Goal: Information Seeking & Learning: Learn about a topic

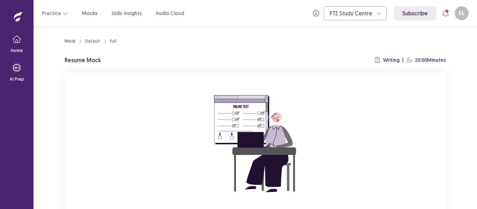
click at [400, 155] on div "You already have an ongoing mock! You can either resume that or click reset to …" at bounding box center [255, 166] width 381 height 186
click at [400, 157] on div "You already have an ongoing mock! You can either resume that or click reset to …" at bounding box center [255, 166] width 381 height 186
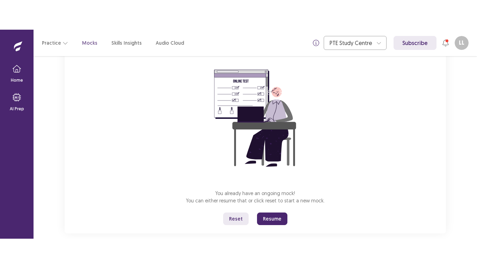
scroll to position [67, 0]
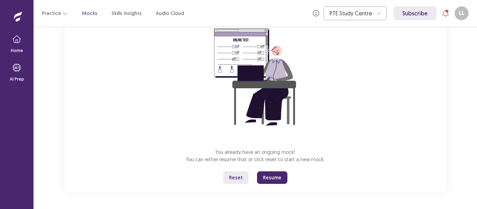
click at [270, 177] on button "Resume" at bounding box center [272, 177] width 30 height 13
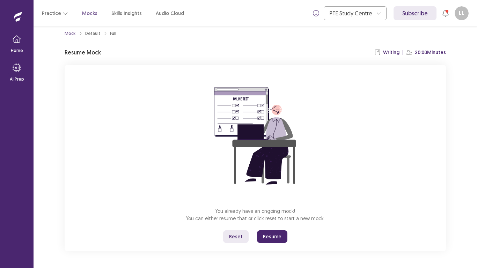
scroll to position [8, 0]
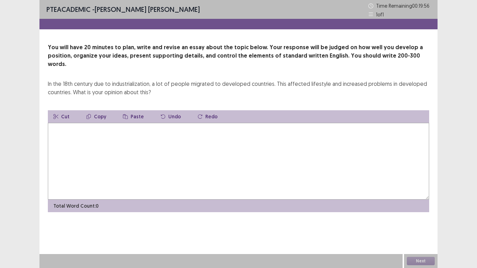
click at [260, 149] on textarea at bounding box center [238, 161] width 381 height 77
click at [85, 123] on textarea "**********" at bounding box center [238, 161] width 381 height 77
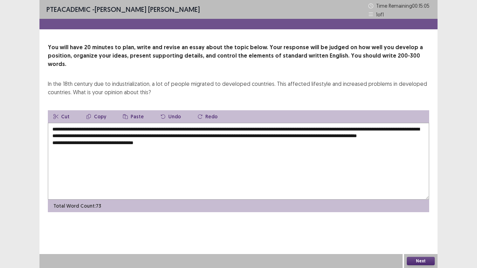
drag, startPoint x: 90, startPoint y: 119, endPoint x: 270, endPoint y: 122, distance: 179.7
click at [270, 123] on textarea "**********" at bounding box center [238, 161] width 381 height 77
click at [98, 110] on button "Copy" at bounding box center [96, 116] width 31 height 13
click at [157, 142] on textarea "**********" at bounding box center [238, 161] width 381 height 77
click at [135, 110] on button "Paste" at bounding box center [133, 116] width 32 height 13
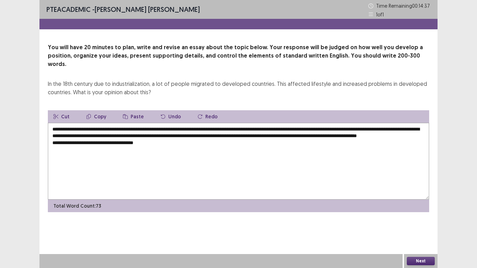
drag, startPoint x: 90, startPoint y: 119, endPoint x: 269, endPoint y: 119, distance: 179.3
click at [269, 123] on textarea "**********" at bounding box center [238, 161] width 381 height 77
click at [98, 110] on button "Copy" at bounding box center [96, 116] width 31 height 13
click at [170, 143] on textarea "**********" at bounding box center [238, 161] width 381 height 77
click at [138, 110] on button "Paste" at bounding box center [133, 116] width 32 height 13
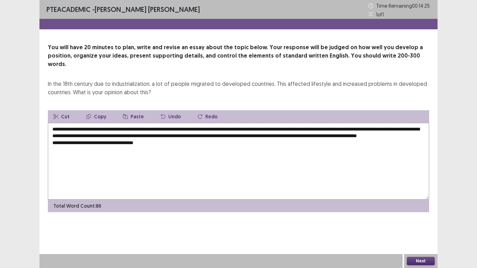
click at [142, 142] on textarea "**********" at bounding box center [238, 161] width 381 height 77
click at [258, 141] on textarea "**********" at bounding box center [238, 161] width 381 height 77
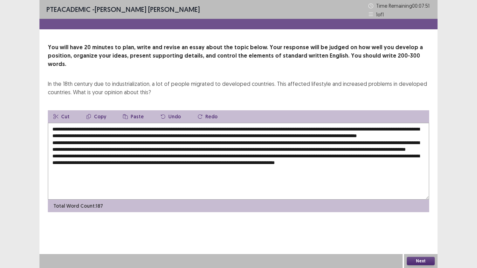
click at [409, 169] on textarea at bounding box center [238, 161] width 381 height 77
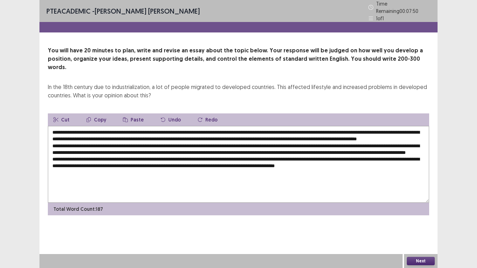
click at [421, 166] on textarea at bounding box center [238, 164] width 381 height 77
click at [394, 167] on textarea at bounding box center [238, 164] width 381 height 77
click at [128, 154] on textarea at bounding box center [238, 164] width 381 height 77
drag, startPoint x: 154, startPoint y: 141, endPoint x: 346, endPoint y: 142, distance: 192.2
click at [346, 142] on textarea at bounding box center [238, 164] width 381 height 77
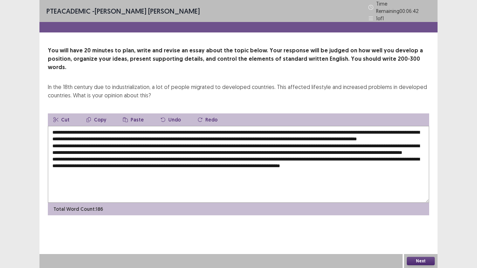
click at [96, 113] on button "Copy" at bounding box center [96, 119] width 31 height 13
click at [109, 151] on textarea at bounding box center [238, 164] width 381 height 77
click at [125, 155] on textarea at bounding box center [238, 164] width 381 height 77
click at [130, 113] on button "Paste" at bounding box center [133, 119] width 32 height 13
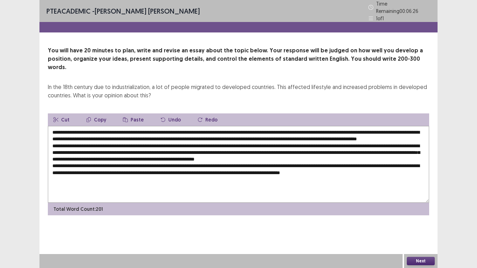
click at [156, 161] on textarea at bounding box center [238, 164] width 381 height 77
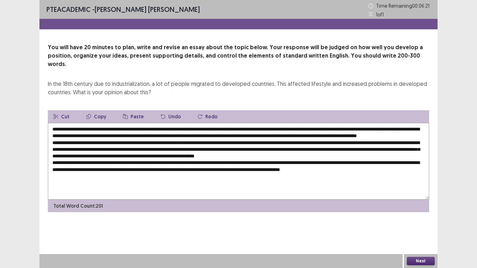
click at [134, 110] on button "Paste" at bounding box center [133, 116] width 32 height 13
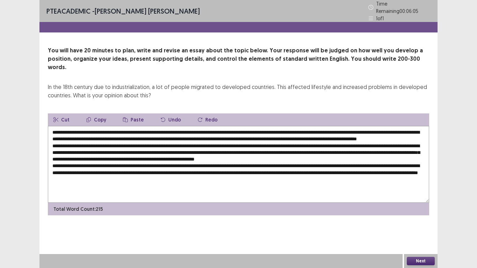
click at [172, 174] on textarea at bounding box center [238, 164] width 381 height 77
click at [138, 113] on button "Paste" at bounding box center [133, 119] width 32 height 13
click at [366, 128] on textarea at bounding box center [238, 164] width 381 height 77
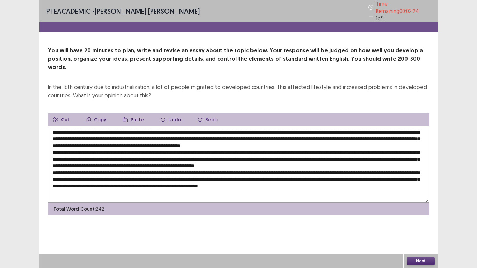
click at [267, 135] on textarea at bounding box center [238, 164] width 381 height 77
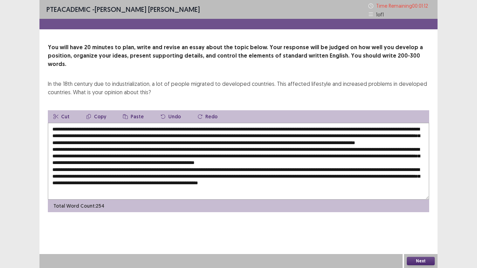
drag, startPoint x: 366, startPoint y: 127, endPoint x: 232, endPoint y: 132, distance: 133.4
click at [232, 132] on textarea at bounding box center [238, 161] width 381 height 77
click at [95, 110] on button "Copy" at bounding box center [96, 116] width 31 height 13
click at [141, 154] on textarea at bounding box center [238, 161] width 381 height 77
click at [132, 110] on button "Paste" at bounding box center [133, 116] width 32 height 13
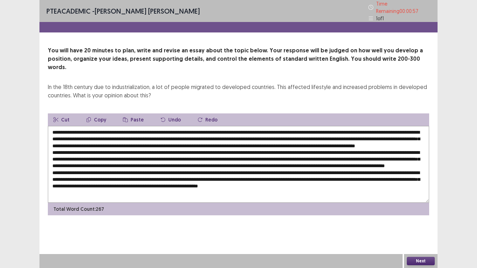
click at [266, 162] on textarea at bounding box center [238, 164] width 381 height 77
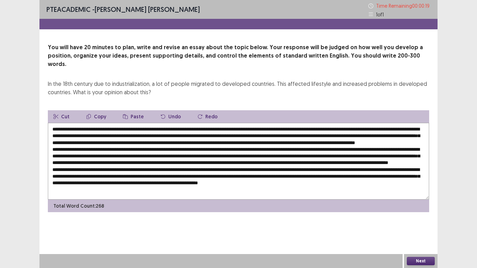
click at [248, 160] on textarea at bounding box center [238, 161] width 381 height 77
click at [281, 160] on textarea at bounding box center [238, 161] width 381 height 77
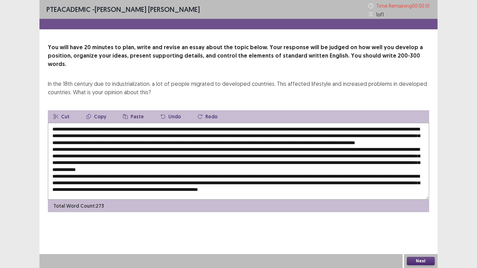
type textarea "**********"
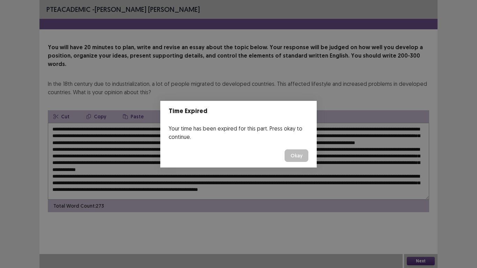
click at [291, 156] on button "Okay" at bounding box center [296, 155] width 24 height 13
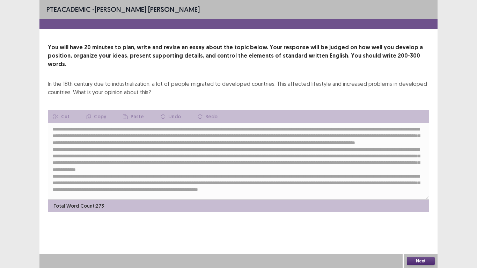
click at [415, 209] on button "Next" at bounding box center [420, 261] width 28 height 8
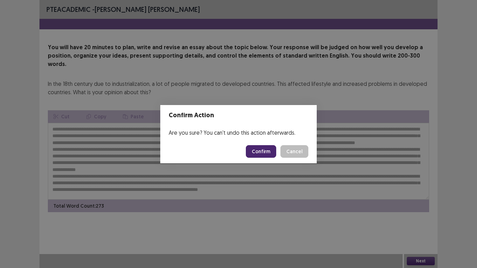
click at [269, 153] on button "Confirm" at bounding box center [261, 151] width 30 height 13
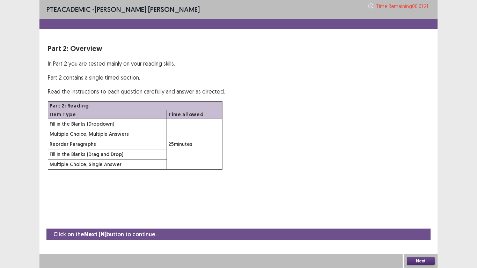
click at [416, 209] on button "Next" at bounding box center [420, 261] width 28 height 8
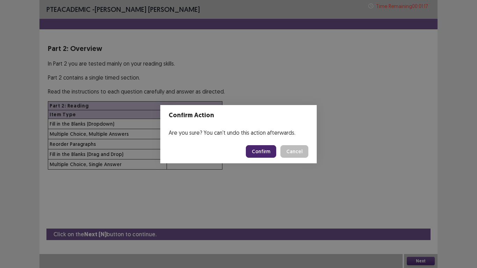
click at [260, 147] on button "Confirm" at bounding box center [261, 151] width 30 height 13
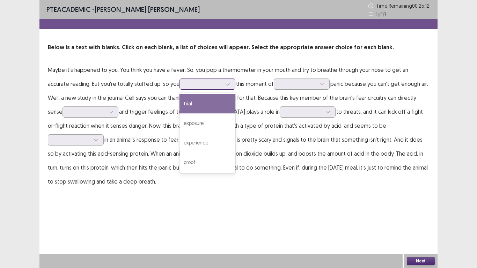
click at [225, 86] on icon at bounding box center [227, 84] width 5 height 5
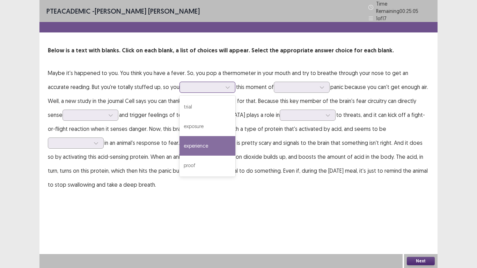
click at [181, 149] on div "experience" at bounding box center [207, 146] width 56 height 20
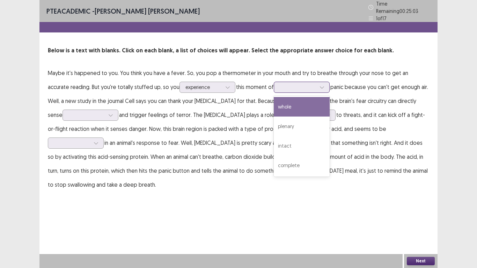
click at [316, 86] on div at bounding box center [321, 87] width 10 height 10
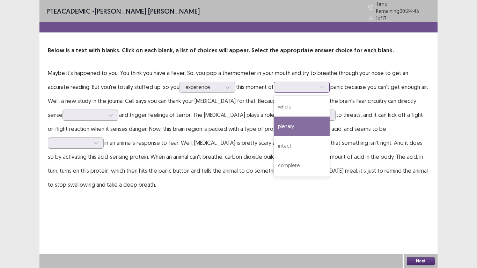
click at [278, 120] on div "plenary" at bounding box center [302, 127] width 56 height 20
click at [316, 84] on div at bounding box center [321, 87] width 10 height 10
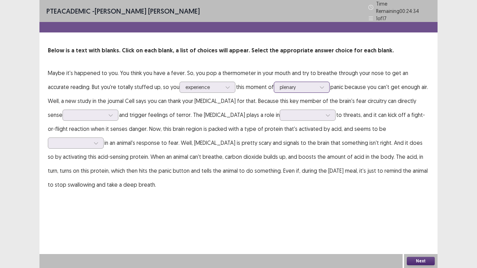
click at [316, 84] on div at bounding box center [321, 87] width 10 height 10
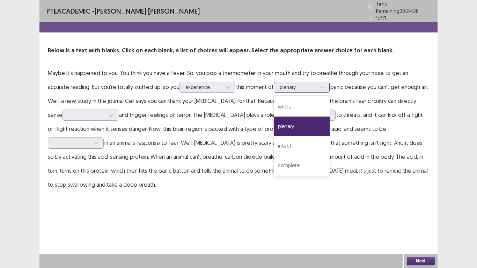
click at [319, 85] on icon at bounding box center [321, 87] width 5 height 5
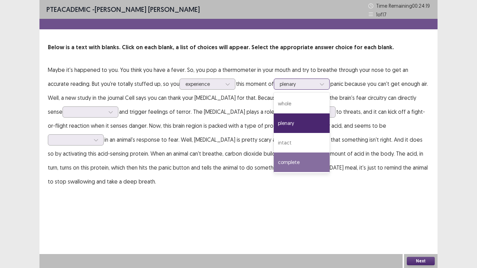
click at [274, 158] on div "complete" at bounding box center [302, 162] width 56 height 20
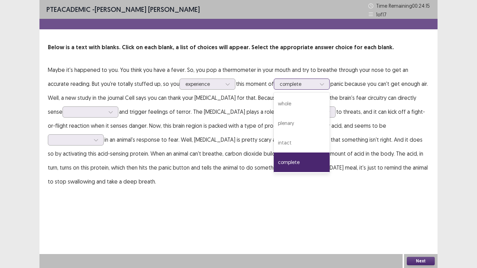
click at [316, 79] on div at bounding box center [321, 84] width 10 height 10
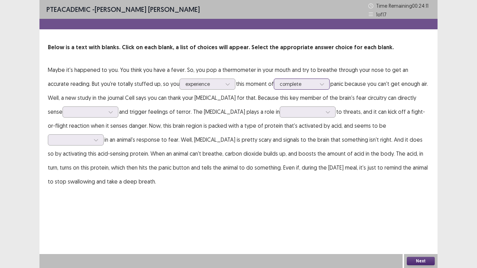
click at [316, 79] on div at bounding box center [321, 84] width 10 height 10
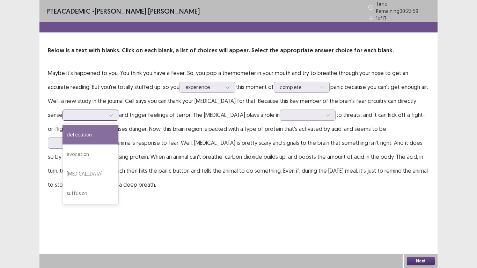
click at [105, 110] on div at bounding box center [110, 115] width 10 height 10
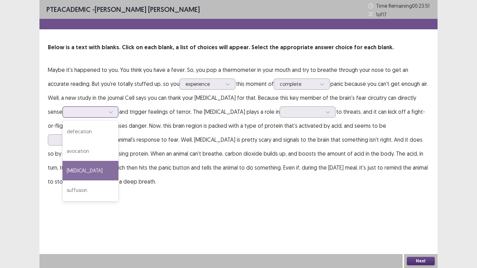
click at [78, 168] on div "[MEDICAL_DATA]" at bounding box center [90, 171] width 56 height 20
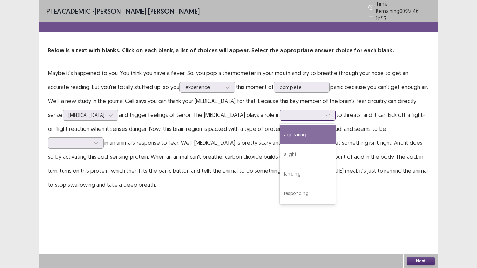
click at [325, 113] on icon at bounding box center [327, 115] width 5 height 5
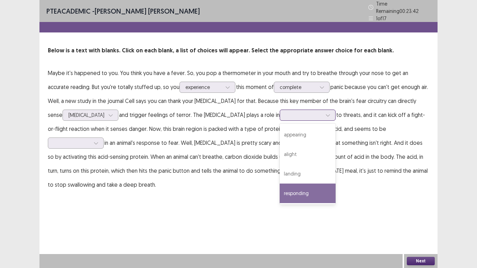
click at [279, 185] on div "responding" at bounding box center [307, 194] width 56 height 20
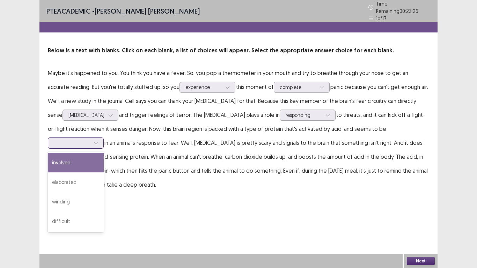
click at [101, 138] on div at bounding box center [96, 143] width 10 height 10
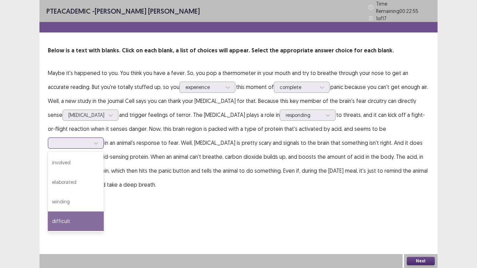
click at [104, 209] on div "difficult" at bounding box center [76, 221] width 56 height 20
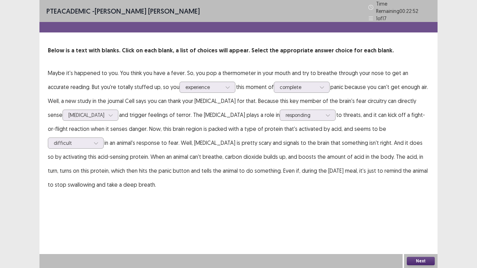
click at [413, 209] on button "Next" at bounding box center [420, 261] width 28 height 8
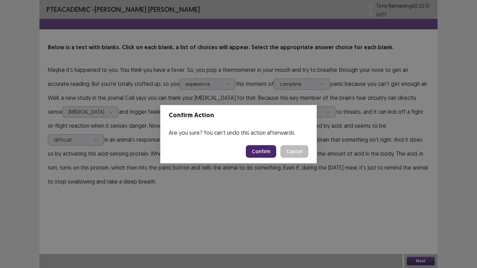
click at [267, 156] on button "Confirm" at bounding box center [261, 151] width 30 height 13
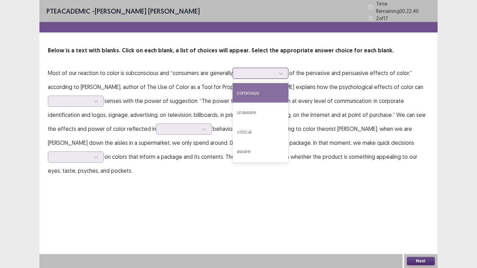
click at [280, 71] on icon at bounding box center [280, 73] width 5 height 5
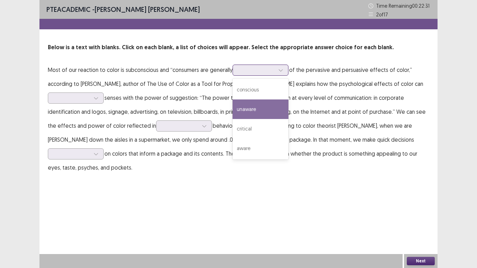
click at [267, 104] on div "unaware" at bounding box center [260, 109] width 56 height 20
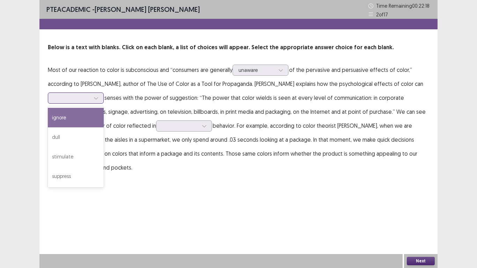
click at [97, 94] on div at bounding box center [96, 98] width 10 height 10
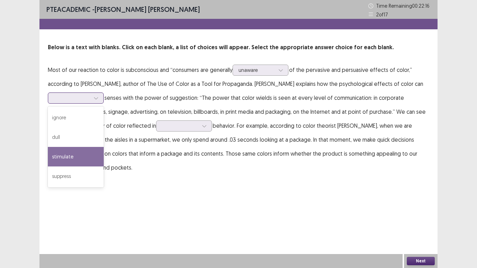
click at [76, 153] on div "stimulate" at bounding box center [76, 157] width 56 height 20
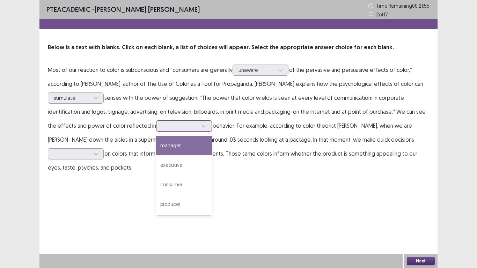
click at [202, 127] on icon at bounding box center [204, 126] width 5 height 5
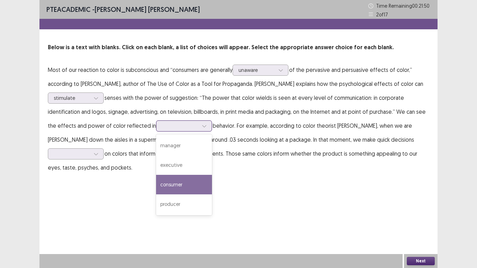
click at [183, 178] on div "consumer" at bounding box center [184, 185] width 56 height 20
click at [202, 126] on icon at bounding box center [204, 126] width 5 height 5
click at [189, 182] on div "consumer" at bounding box center [184, 185] width 56 height 20
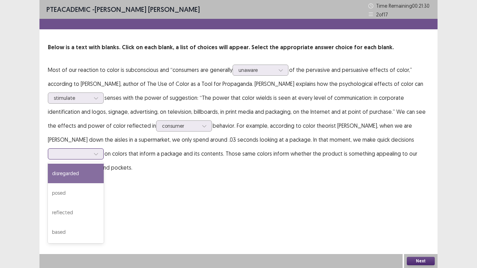
click at [97, 154] on icon at bounding box center [96, 153] width 5 height 5
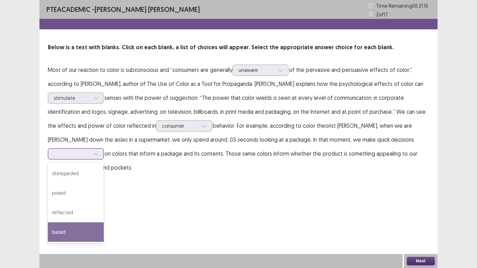
click at [67, 209] on div "based" at bounding box center [76, 232] width 56 height 20
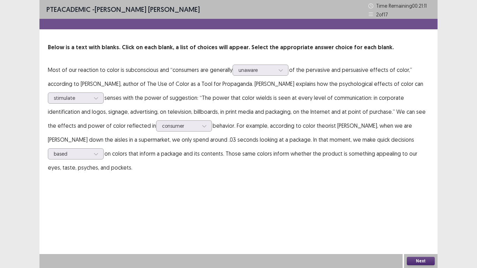
click at [429, 209] on button "Next" at bounding box center [420, 261] width 28 height 8
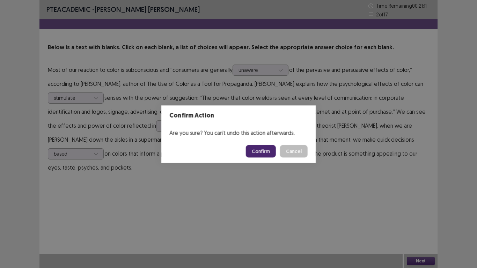
click at [429, 209] on div "Confirm Action Are you sure? You can't undo this action afterwards. Confirm Can…" at bounding box center [238, 134] width 477 height 268
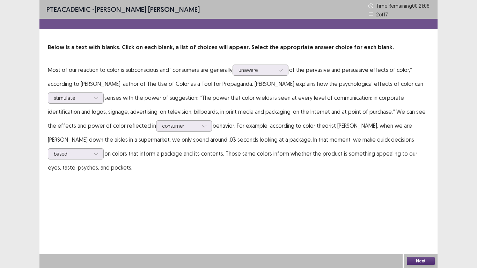
click at [429, 209] on button "Next" at bounding box center [420, 261] width 28 height 8
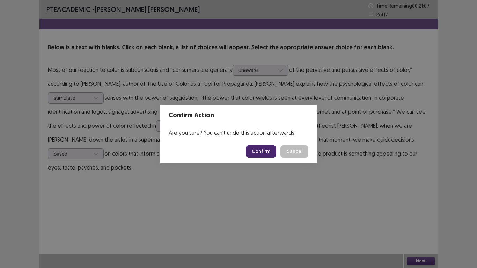
click at [263, 154] on button "Confirm" at bounding box center [261, 151] width 30 height 13
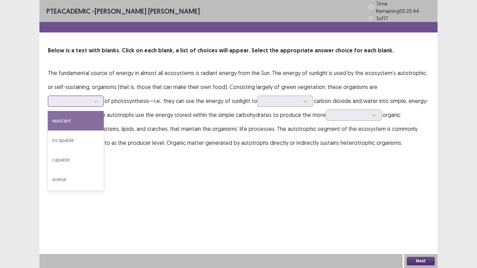
click at [98, 99] on icon at bounding box center [96, 101] width 5 height 5
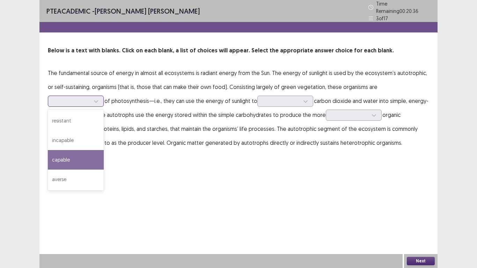
click at [104, 150] on div "capable" at bounding box center [76, 160] width 56 height 20
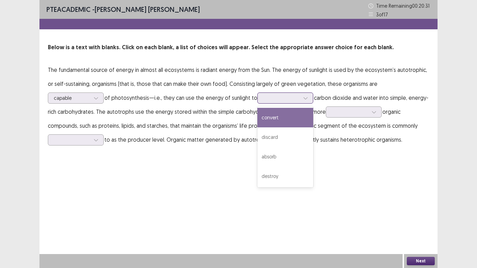
click at [300, 99] on div at bounding box center [305, 98] width 10 height 10
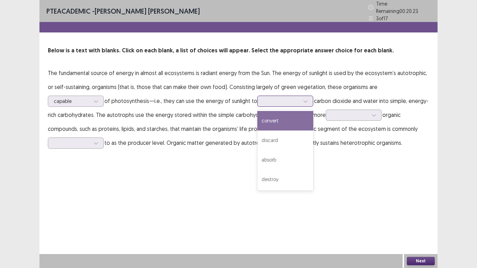
click at [257, 119] on div "convert" at bounding box center [285, 121] width 56 height 20
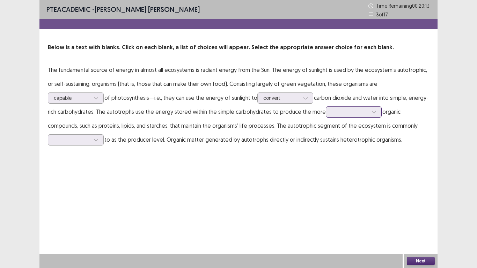
click at [368, 114] on div at bounding box center [373, 112] width 10 height 10
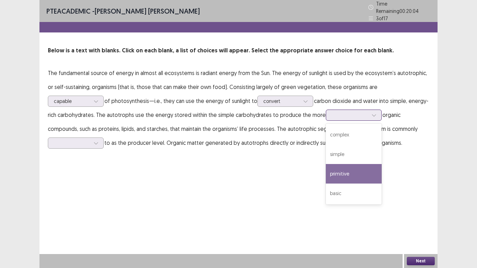
click at [326, 178] on div "primitive" at bounding box center [354, 174] width 56 height 20
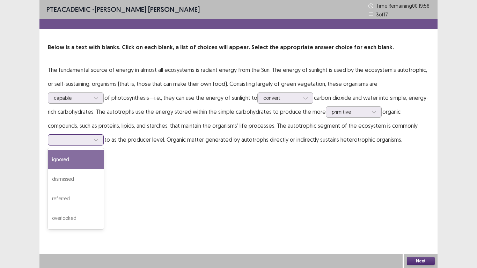
click at [98, 137] on icon at bounding box center [96, 139] width 5 height 5
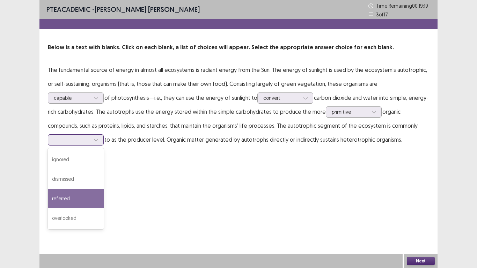
click at [104, 189] on div "referred" at bounding box center [76, 199] width 56 height 20
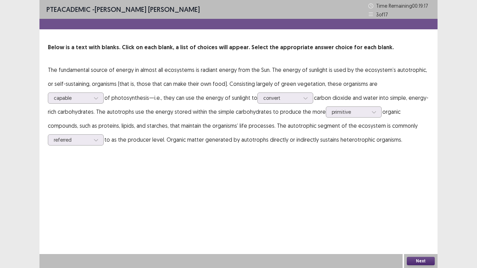
click at [429, 209] on button "Next" at bounding box center [420, 261] width 28 height 8
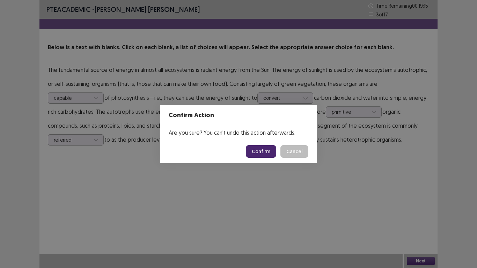
click at [268, 153] on button "Confirm" at bounding box center [261, 151] width 30 height 13
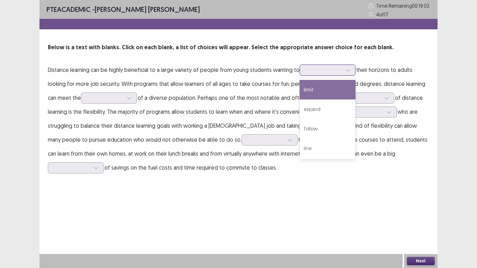
click at [347, 68] on icon at bounding box center [347, 70] width 5 height 5
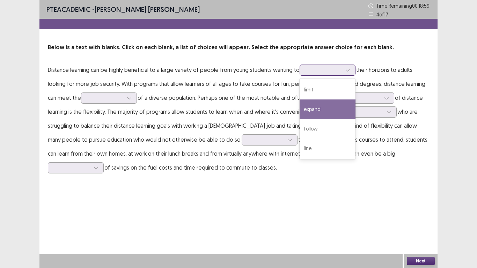
click at [331, 110] on div "expand" at bounding box center [327, 109] width 56 height 20
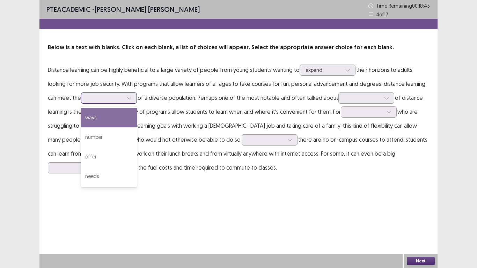
click at [128, 97] on icon at bounding box center [129, 98] width 5 height 5
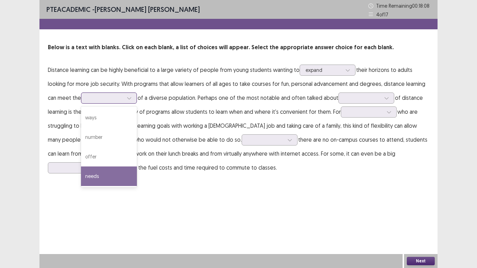
click at [101, 181] on div "needs" at bounding box center [109, 176] width 56 height 20
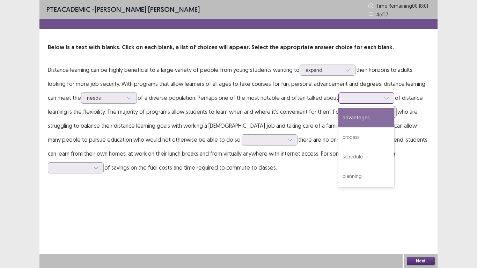
click at [382, 98] on div at bounding box center [386, 98] width 10 height 10
click at [372, 117] on div "advantages" at bounding box center [366, 118] width 56 height 20
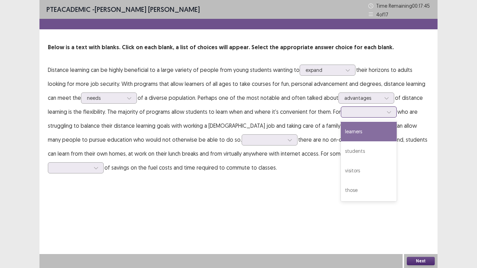
click at [383, 112] on div at bounding box center [388, 112] width 10 height 10
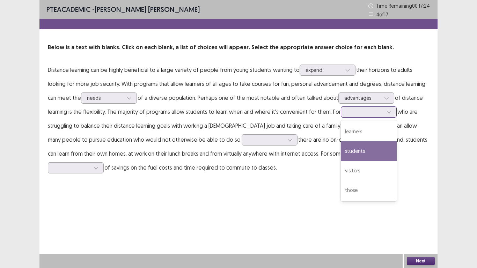
click at [371, 146] on div "students" at bounding box center [369, 151] width 56 height 20
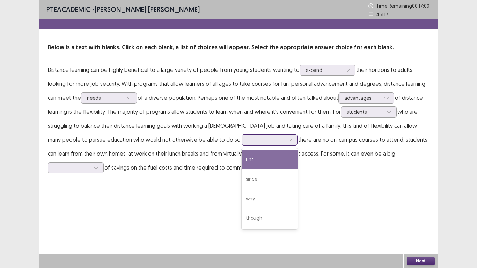
click at [284, 140] on div at bounding box center [289, 140] width 10 height 10
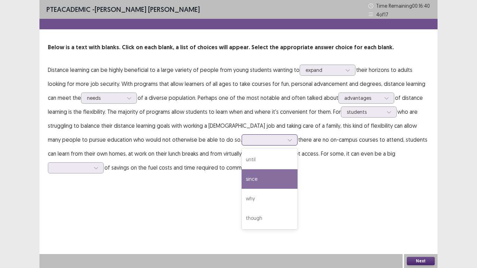
click at [241, 178] on div "since" at bounding box center [269, 179] width 56 height 20
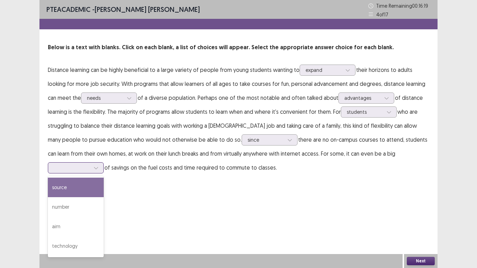
click at [104, 162] on div at bounding box center [76, 167] width 56 height 11
click at [104, 178] on div "source" at bounding box center [76, 188] width 56 height 20
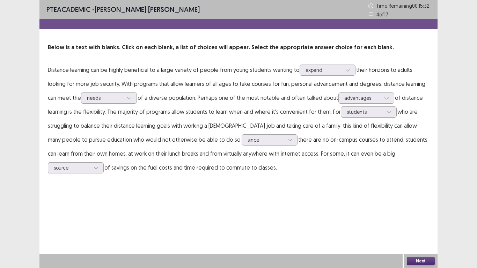
click at [411, 209] on button "Next" at bounding box center [420, 261] width 28 height 8
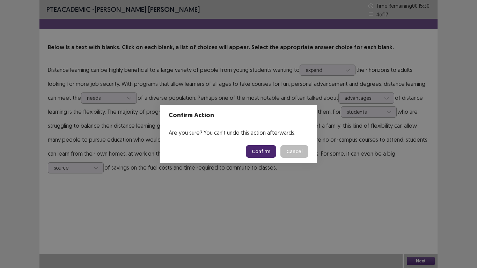
click at [260, 153] on button "Confirm" at bounding box center [261, 151] width 30 height 13
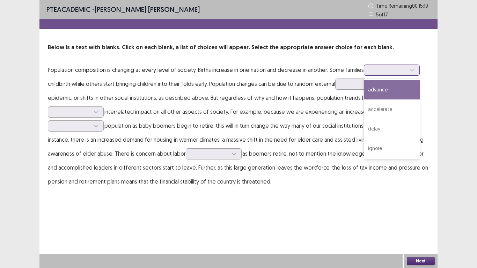
click at [414, 68] on icon at bounding box center [411, 70] width 5 height 5
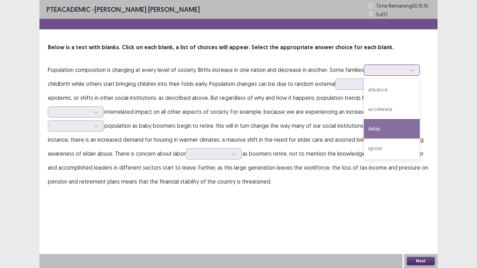
click at [398, 129] on div "delay" at bounding box center [392, 129] width 56 height 20
click at [413, 70] on icon at bounding box center [412, 70] width 4 height 2
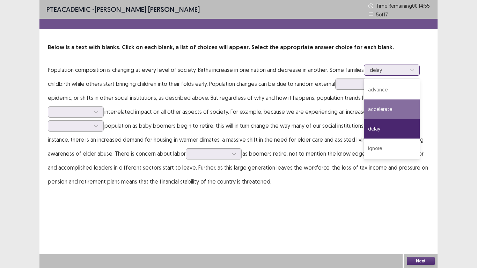
click at [393, 102] on div "accelerate" at bounding box center [392, 109] width 56 height 20
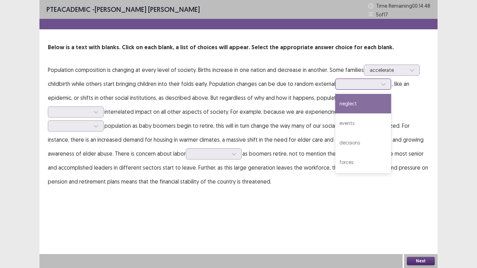
click at [383, 86] on icon at bounding box center [383, 84] width 5 height 5
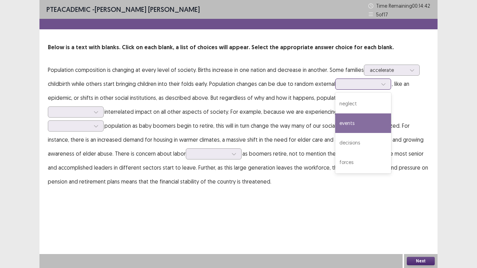
click at [367, 115] on div "events" at bounding box center [363, 123] width 56 height 20
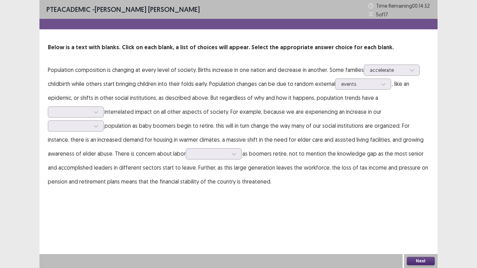
drag, startPoint x: 172, startPoint y: 99, endPoint x: 219, endPoint y: 100, distance: 47.1
click at [219, 100] on p "Population composition is changing at every level of society. Births increase i…" at bounding box center [238, 126] width 381 height 126
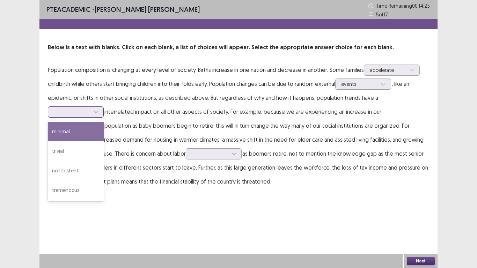
click at [96, 111] on icon at bounding box center [96, 112] width 5 height 5
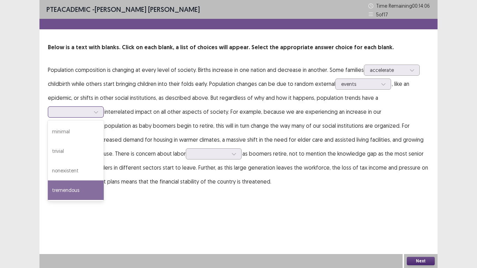
click at [80, 185] on div "tremendous" at bounding box center [76, 190] width 56 height 20
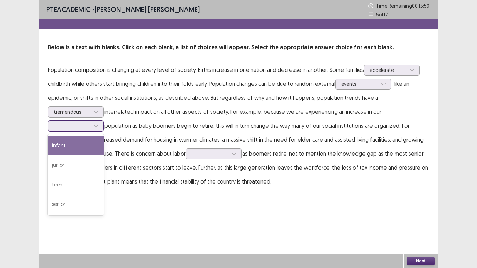
click at [98, 125] on icon at bounding box center [96, 126] width 5 height 5
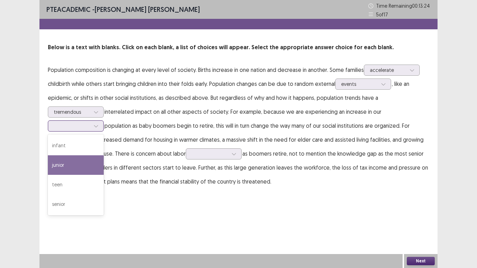
click at [77, 163] on div "junior" at bounding box center [76, 165] width 56 height 20
click at [93, 125] on div at bounding box center [96, 126] width 10 height 10
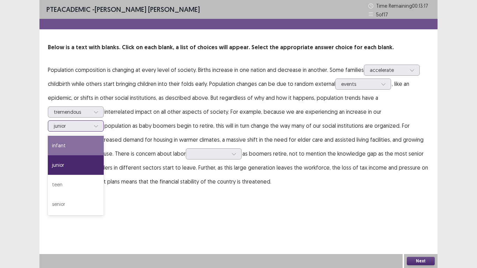
click at [82, 146] on div "infant" at bounding box center [76, 146] width 56 height 20
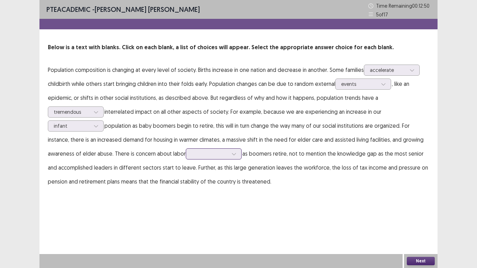
click at [234, 153] on icon at bounding box center [233, 153] width 5 height 5
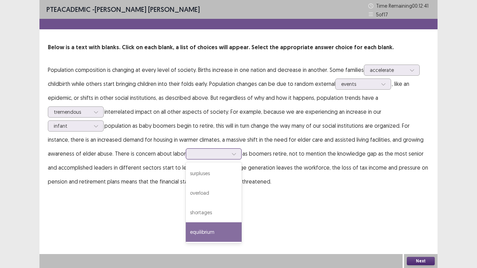
click at [208, 209] on div "equilibrium" at bounding box center [214, 232] width 56 height 20
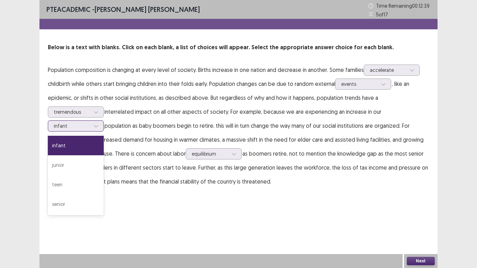
click at [90, 124] on div "infant" at bounding box center [72, 126] width 38 height 10
click at [76, 199] on div "senior" at bounding box center [76, 204] width 56 height 20
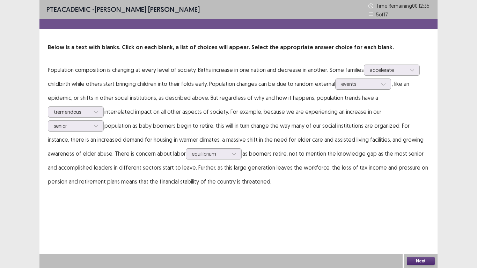
drag, startPoint x: 418, startPoint y: 266, endPoint x: 420, endPoint y: 259, distance: 7.0
click at [420, 209] on div "Next" at bounding box center [420, 261] width 33 height 14
click at [420, 209] on button "Next" at bounding box center [420, 261] width 28 height 8
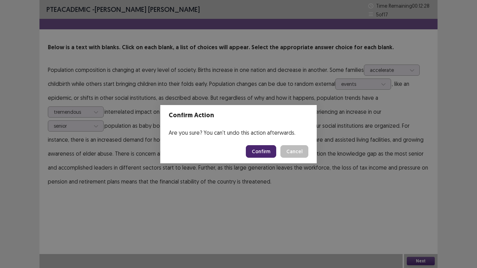
click at [262, 151] on button "Confirm" at bounding box center [261, 151] width 30 height 13
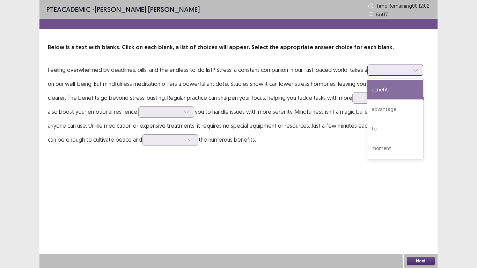
click at [410, 70] on div at bounding box center [415, 70] width 10 height 10
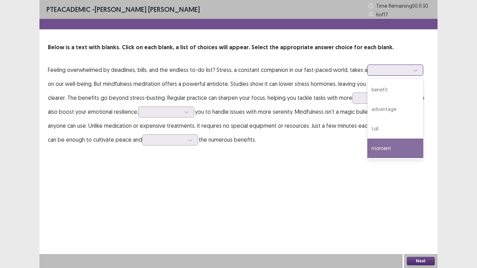
click at [382, 143] on div "moment" at bounding box center [395, 149] width 56 height 20
click at [415, 70] on icon at bounding box center [415, 70] width 5 height 5
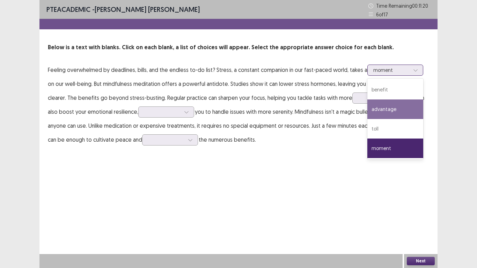
click at [395, 108] on div "advantage" at bounding box center [395, 109] width 56 height 20
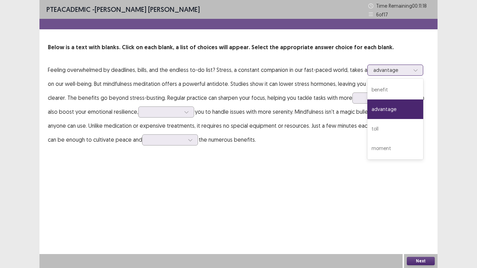
click at [414, 69] on icon at bounding box center [415, 70] width 5 height 5
click at [393, 108] on div "advantage" at bounding box center [395, 109] width 56 height 20
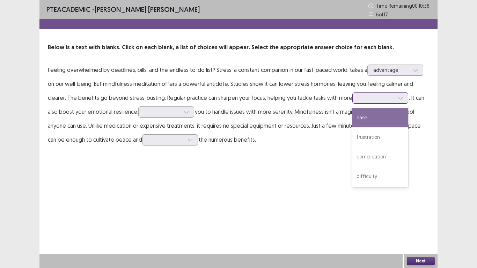
click at [395, 97] on div at bounding box center [400, 98] width 10 height 10
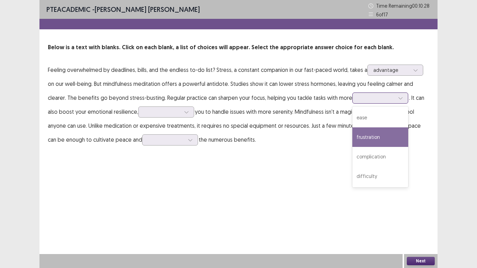
click at [368, 135] on div "frustration" at bounding box center [380, 137] width 56 height 20
click at [398, 96] on icon at bounding box center [400, 98] width 5 height 5
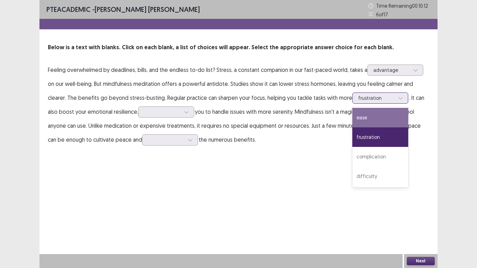
click at [361, 119] on div "ease" at bounding box center [380, 118] width 56 height 20
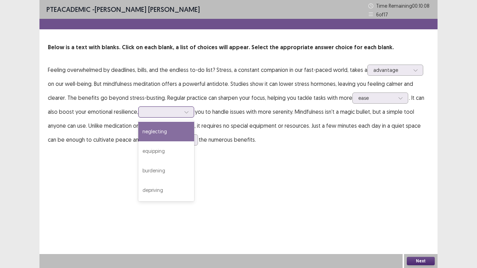
click at [184, 111] on icon at bounding box center [186, 112] width 5 height 5
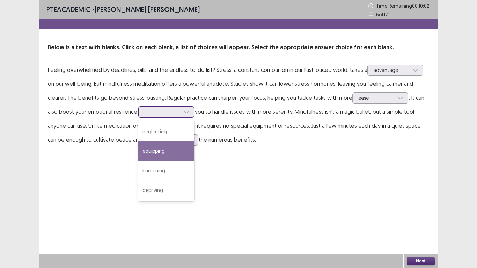
click at [157, 150] on div "equipping" at bounding box center [166, 151] width 56 height 20
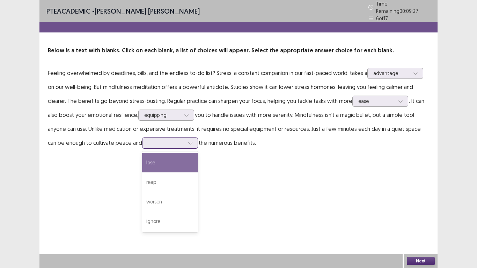
click at [188, 142] on icon at bounding box center [190, 143] width 5 height 5
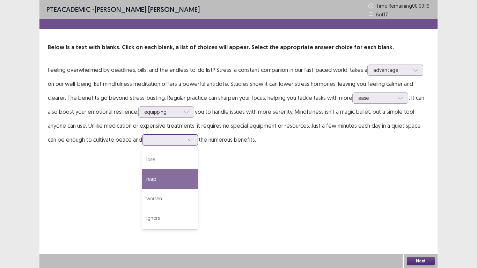
click at [159, 174] on div "reap" at bounding box center [170, 179] width 56 height 20
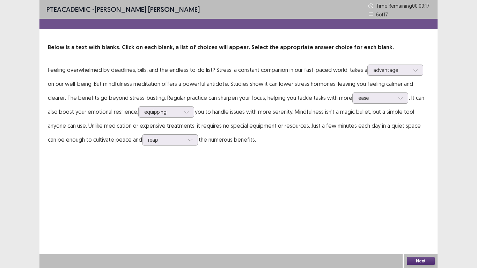
click at [424, 209] on button "Next" at bounding box center [420, 261] width 28 height 8
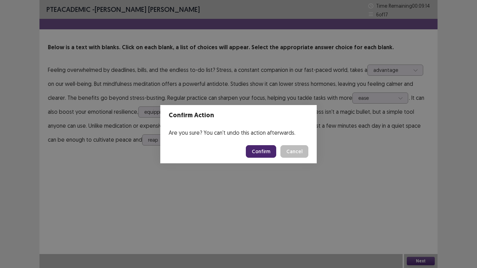
click at [254, 150] on button "Confirm" at bounding box center [261, 151] width 30 height 13
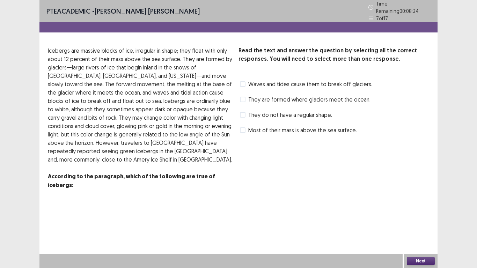
click at [92, 46] on p "Icebergs are massive blocks of ice, irregular in shape; they float with only ab…" at bounding box center [140, 104] width 185 height 117
click at [244, 112] on span at bounding box center [243, 115] width 6 height 6
click at [244, 128] on span at bounding box center [243, 130] width 6 height 6
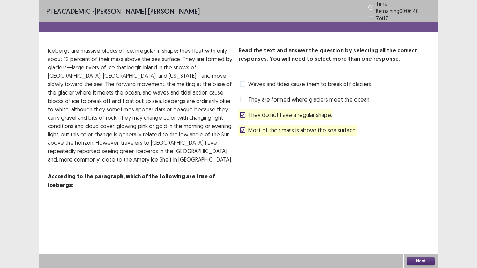
click at [414, 209] on button "Next" at bounding box center [420, 261] width 28 height 8
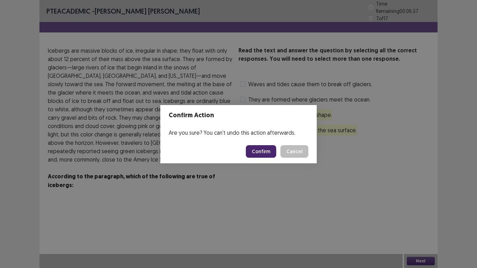
click at [267, 154] on button "Confirm" at bounding box center [261, 151] width 30 height 13
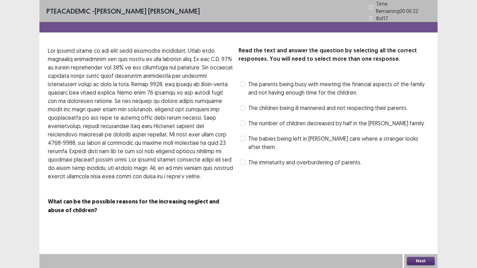
click at [243, 159] on span at bounding box center [243, 162] width 6 height 6
click at [244, 81] on span at bounding box center [243, 84] width 6 height 6
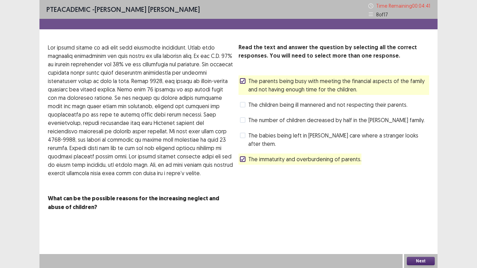
click at [241, 134] on span at bounding box center [243, 136] width 6 height 6
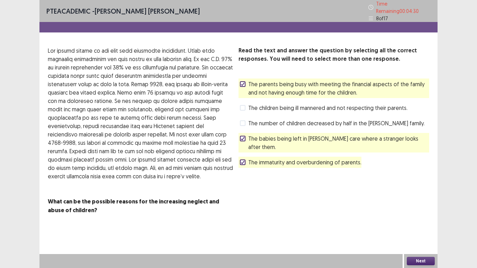
click at [413, 209] on button "Next" at bounding box center [420, 261] width 28 height 8
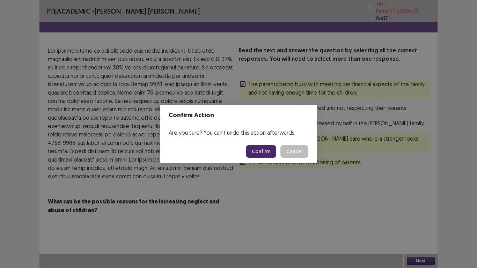
click at [260, 152] on button "Confirm" at bounding box center [261, 151] width 30 height 13
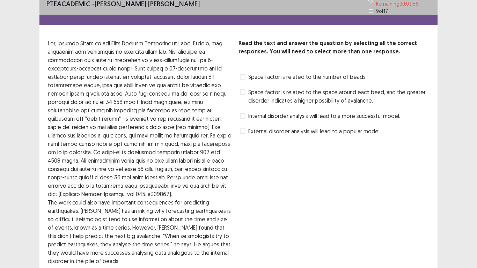
scroll to position [0, 0]
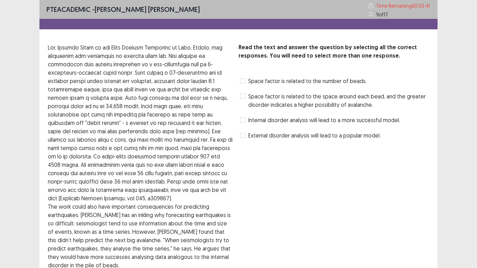
click at [246, 117] on label "Internal disorder analysis will lead to a more successful model." at bounding box center [320, 120] width 160 height 8
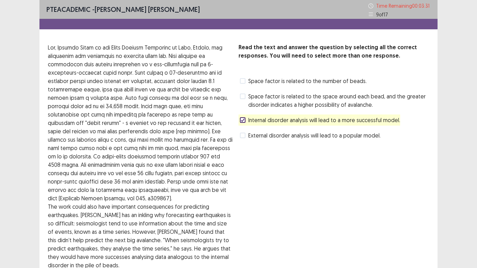
click at [243, 83] on span at bounding box center [243, 81] width 6 height 6
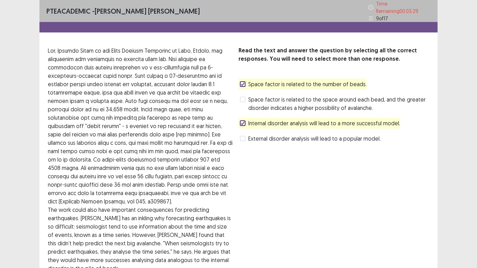
click at [434, 202] on div "Read the text and answer the question by selecting all the correct responses. Y…" at bounding box center [238, 180] width 398 height 269
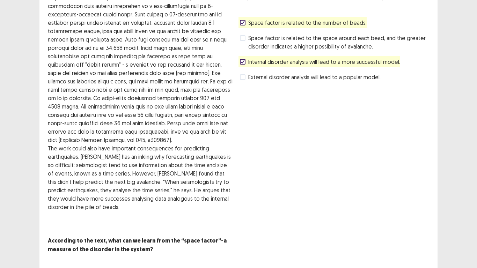
scroll to position [75, 0]
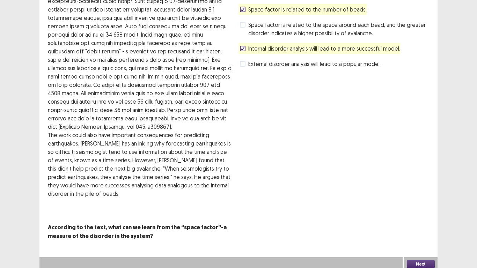
click at [424, 209] on button "Next" at bounding box center [420, 264] width 28 height 8
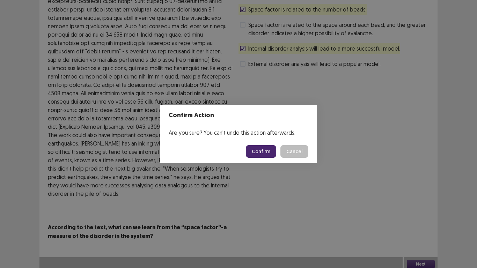
click at [262, 154] on button "Confirm" at bounding box center [261, 151] width 30 height 13
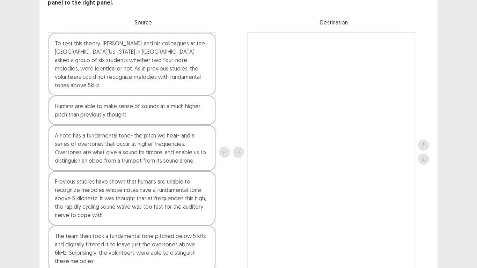
scroll to position [52, 0]
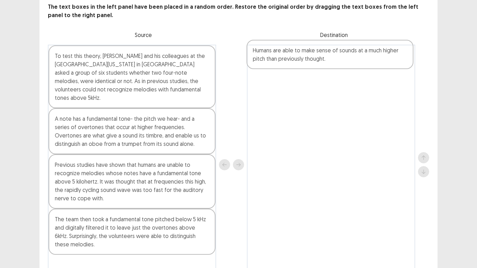
drag, startPoint x: 153, startPoint y: 110, endPoint x: 358, endPoint y: 60, distance: 211.3
click at [358, 60] on div "To test this theory, [PERSON_NAME] and his colleagues at the [GEOGRAPHIC_DATA][…" at bounding box center [238, 165] width 381 height 240
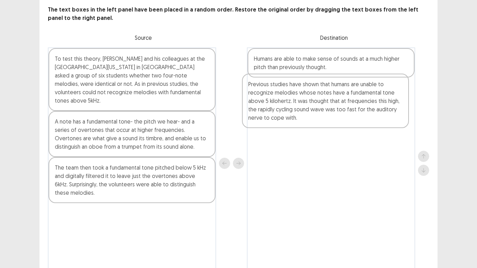
drag, startPoint x: 150, startPoint y: 162, endPoint x: 348, endPoint y: 89, distance: 211.5
click at [348, 89] on div "To test this theory, [PERSON_NAME] and his colleagues at the [GEOGRAPHIC_DATA][…" at bounding box center [238, 163] width 381 height 232
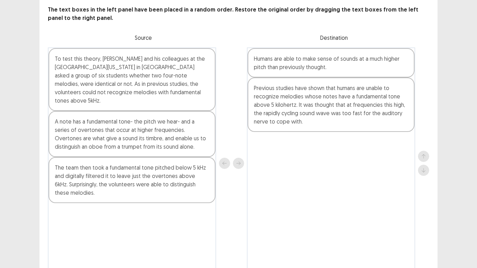
scroll to position [39, 0]
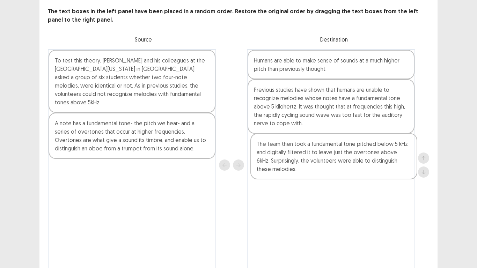
drag, startPoint x: 133, startPoint y: 177, endPoint x: 338, endPoint y: 164, distance: 205.2
click at [338, 164] on div "To test this theory, [PERSON_NAME] and his colleagues at the [GEOGRAPHIC_DATA][…" at bounding box center [238, 165] width 381 height 232
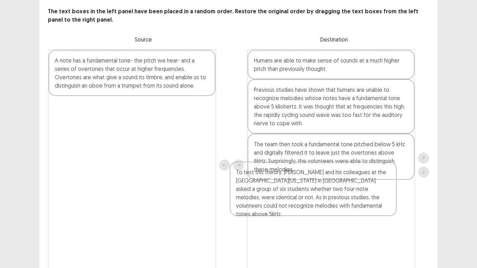
drag, startPoint x: 152, startPoint y: 63, endPoint x: 341, endPoint y: 190, distance: 227.5
click at [341, 190] on div "To test this theory, [PERSON_NAME] and his colleagues at the [GEOGRAPHIC_DATA][…" at bounding box center [238, 165] width 381 height 232
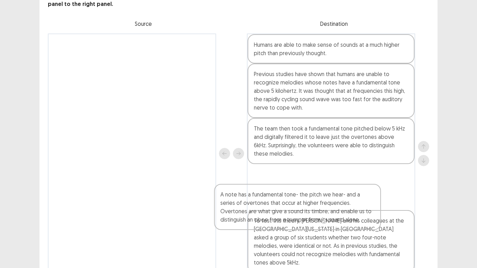
scroll to position [80, 0]
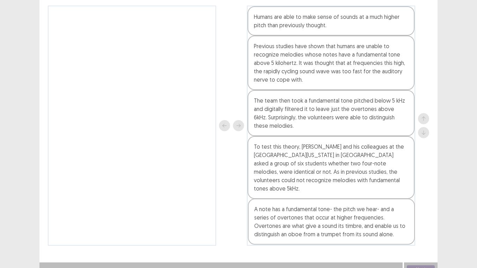
drag, startPoint x: 102, startPoint y: 73, endPoint x: 304, endPoint y: 227, distance: 254.6
click at [304, 209] on div "A note has a fundamental tone- the pitch we hear- and a series of overtones tha…" at bounding box center [238, 126] width 381 height 240
click at [412, 209] on button "Next" at bounding box center [420, 269] width 28 height 8
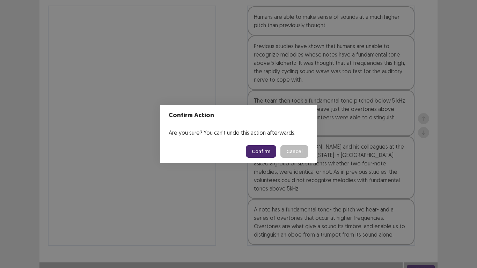
click at [267, 154] on button "Confirm" at bounding box center [261, 151] width 30 height 13
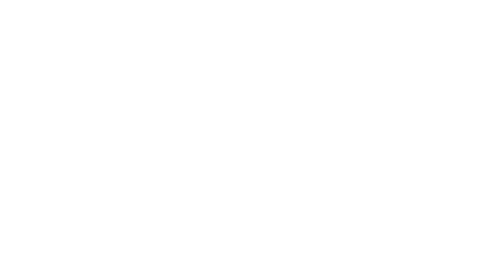
scroll to position [0, 0]
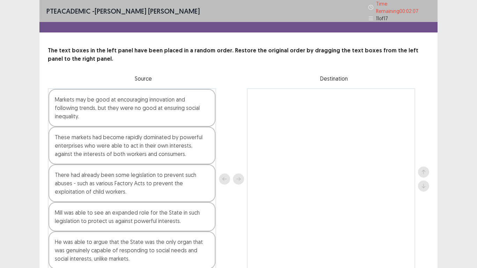
click at [240, 209] on div at bounding box center [231, 178] width 25 height 181
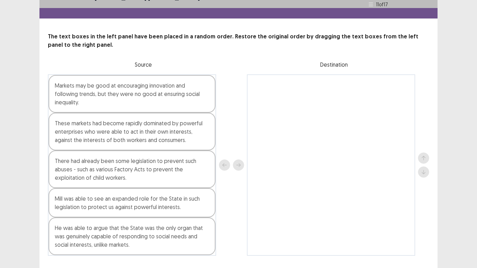
scroll to position [28, 0]
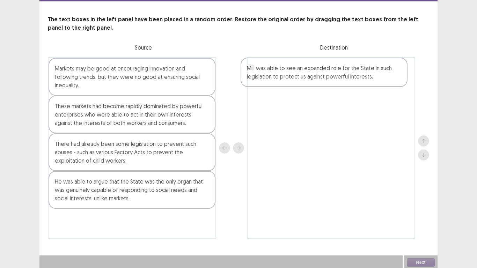
drag, startPoint x: 100, startPoint y: 185, endPoint x: 299, endPoint y: 69, distance: 230.3
click at [299, 69] on div "Markets may be good at encouraging innovation and following trends, but they we…" at bounding box center [238, 147] width 381 height 181
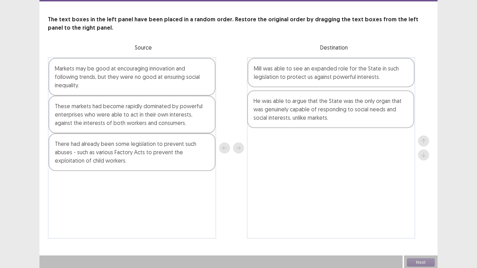
drag, startPoint x: 93, startPoint y: 196, endPoint x: 294, endPoint y: 115, distance: 216.6
click at [294, 115] on div "Markets may be good at encouraging innovation and following trends, but they we…" at bounding box center [238, 147] width 381 height 181
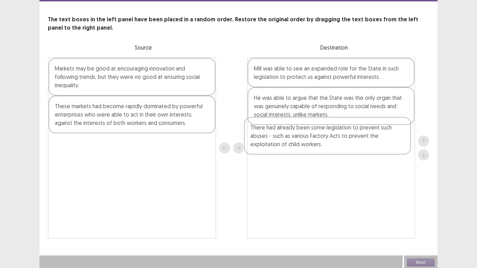
drag, startPoint x: 113, startPoint y: 152, endPoint x: 316, endPoint y: 134, distance: 203.5
click at [316, 134] on div "Markets may be good at encouraging innovation and following trends, but they we…" at bounding box center [238, 147] width 381 height 181
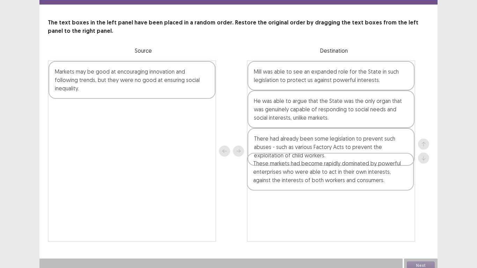
drag, startPoint x: 122, startPoint y: 118, endPoint x: 325, endPoint y: 176, distance: 210.6
click at [325, 176] on div "Markets may be good at encouraging innovation and following trends, but they we…" at bounding box center [238, 150] width 381 height 181
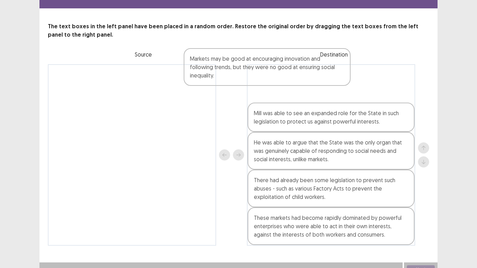
scroll to position [22, 0]
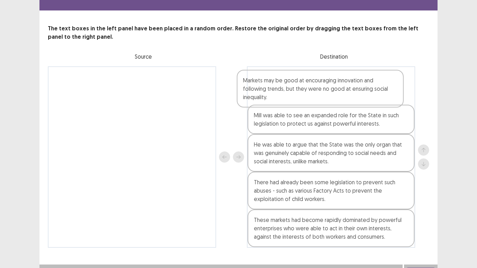
drag, startPoint x: 170, startPoint y: 74, endPoint x: 360, endPoint y: 85, distance: 190.1
click at [360, 85] on div "Markets may be good at encouraging innovation and following trends, but they we…" at bounding box center [238, 156] width 381 height 181
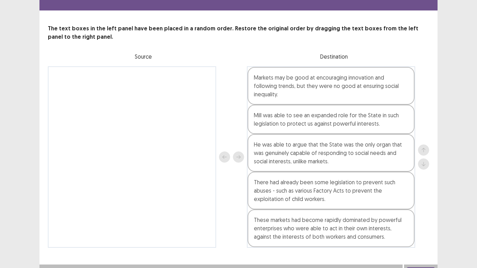
click at [430, 209] on button "Next" at bounding box center [420, 271] width 28 height 8
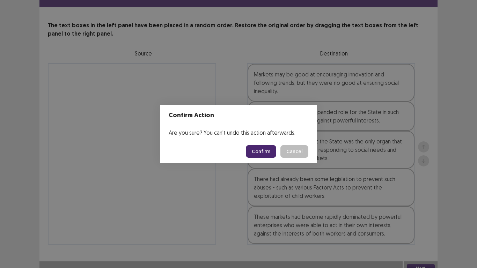
click at [267, 152] on button "Confirm" at bounding box center [261, 151] width 30 height 13
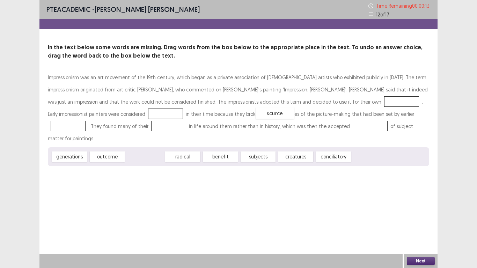
drag, startPoint x: 150, startPoint y: 147, endPoint x: 280, endPoint y: 103, distance: 136.6
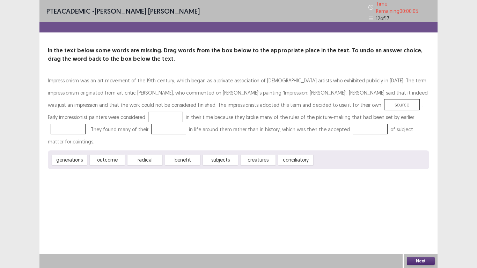
click at [68, 155] on span "generations" at bounding box center [69, 160] width 35 height 10
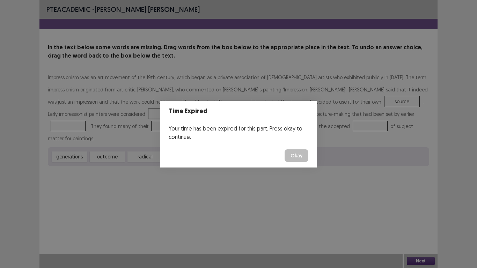
click at [299, 150] on button "Okay" at bounding box center [296, 155] width 24 height 13
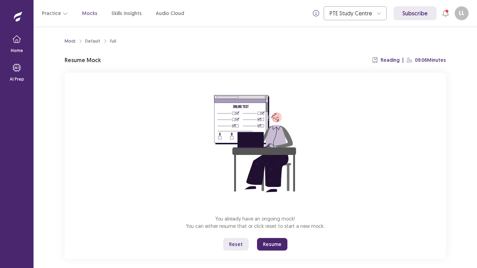
click at [270, 209] on button "Resume" at bounding box center [272, 244] width 30 height 13
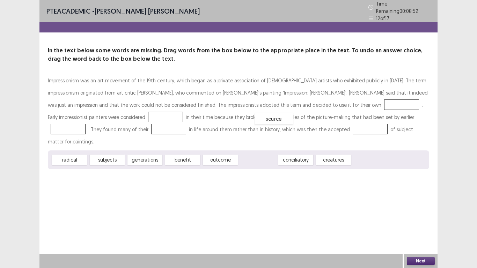
drag, startPoint x: 247, startPoint y: 145, endPoint x: 263, endPoint y: 104, distance: 44.1
drag, startPoint x: 214, startPoint y: 144, endPoint x: 67, endPoint y: 111, distance: 150.7
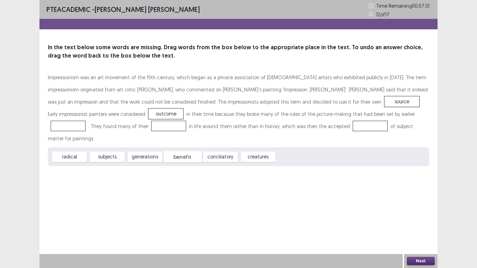
click at [190, 151] on span "benefit" at bounding box center [182, 157] width 38 height 12
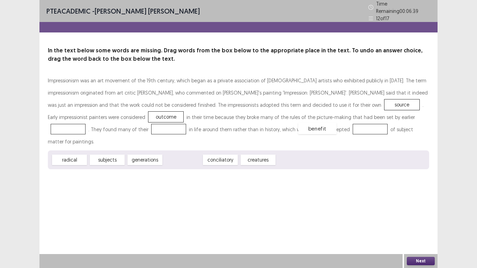
drag, startPoint x: 181, startPoint y: 142, endPoint x: 316, endPoint y: 110, distance: 138.3
click at [328, 175] on div "PTE academic - [PERSON_NAME] [PERSON_NAME] Time Remaining 00 : 06 : 30 12 of 17…" at bounding box center [238, 134] width 398 height 268
drag, startPoint x: 328, startPoint y: 175, endPoint x: 296, endPoint y: 181, distance: 32.0
click at [296, 181] on div "PTE academic - [PERSON_NAME] [PERSON_NAME] Time Remaining 00 : 06 : 28 12 of 17…" at bounding box center [238, 134] width 398 height 268
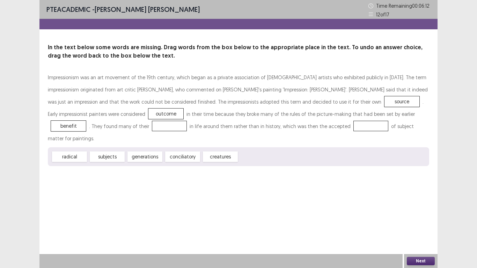
drag, startPoint x: 261, startPoint y: 114, endPoint x: 301, endPoint y: 113, distance: 40.8
click at [301, 113] on p "Impressionism was an art movement of the 19th century, which began as a private…" at bounding box center [238, 107] width 381 height 73
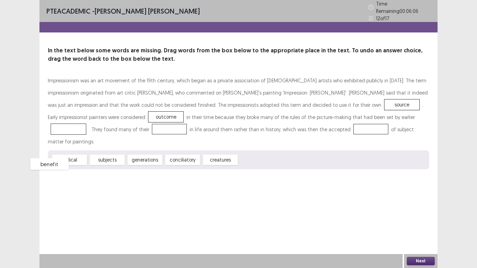
drag, startPoint x: 316, startPoint y: 112, endPoint x: 297, endPoint y: 146, distance: 39.5
drag, startPoint x: 148, startPoint y: 142, endPoint x: 327, endPoint y: 109, distance: 181.7
drag, startPoint x: 227, startPoint y: 144, endPoint x: 72, endPoint y: 123, distance: 155.9
drag, startPoint x: 76, startPoint y: 147, endPoint x: 271, endPoint y: 129, distance: 196.2
click at [425, 209] on button "Next" at bounding box center [420, 261] width 28 height 8
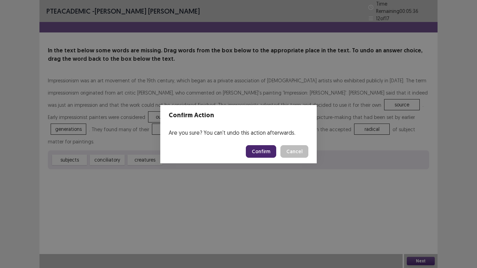
click at [256, 149] on button "Confirm" at bounding box center [261, 151] width 30 height 13
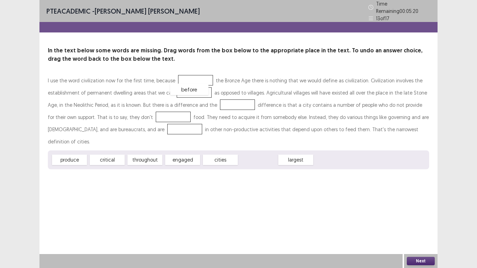
drag, startPoint x: 253, startPoint y: 144, endPoint x: 184, endPoint y: 75, distance: 97.9
click at [106, 155] on span "critical" at bounding box center [106, 161] width 38 height 12
drag, startPoint x: 115, startPoint y: 141, endPoint x: 192, endPoint y: 86, distance: 94.0
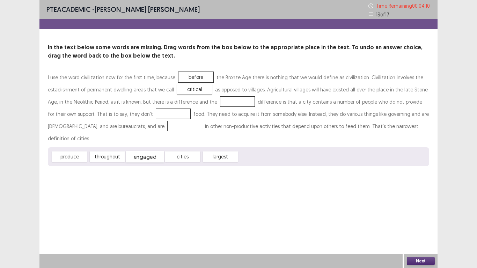
click at [141, 151] on span "engaged" at bounding box center [145, 157] width 38 height 12
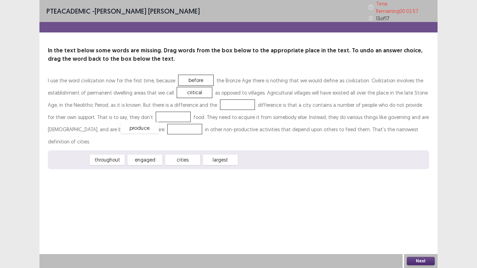
drag, startPoint x: 70, startPoint y: 145, endPoint x: 141, endPoint y: 114, distance: 77.3
drag, startPoint x: 105, startPoint y: 144, endPoint x: 106, endPoint y: 122, distance: 22.4
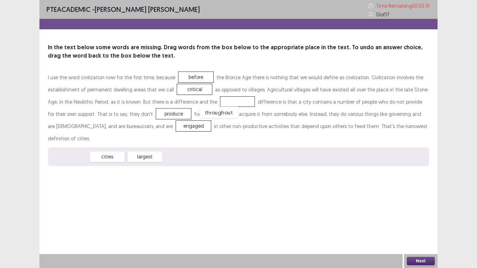
drag, startPoint x: 68, startPoint y: 145, endPoint x: 215, endPoint y: 100, distance: 153.7
click at [419, 209] on button "Next" at bounding box center [420, 261] width 28 height 8
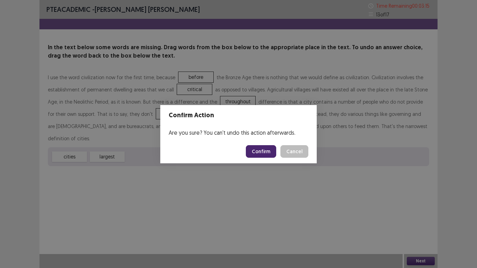
click at [264, 155] on button "Confirm" at bounding box center [261, 151] width 30 height 13
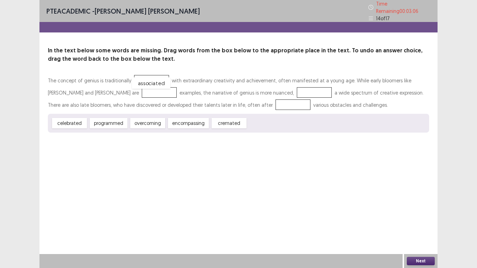
drag, startPoint x: 266, startPoint y: 118, endPoint x: 150, endPoint y: 78, distance: 122.3
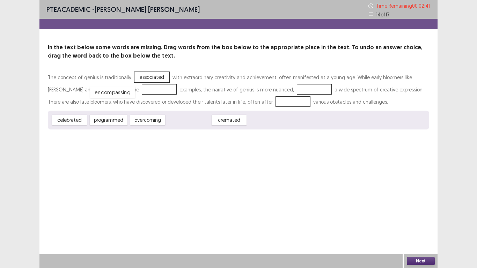
drag, startPoint x: 187, startPoint y: 119, endPoint x: 109, endPoint y: 90, distance: 83.5
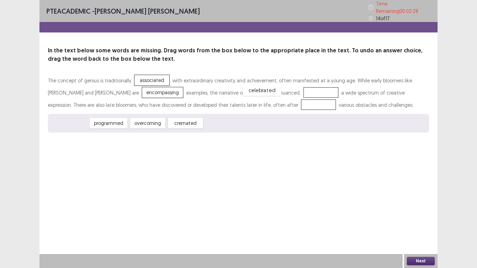
drag, startPoint x: 76, startPoint y: 121, endPoint x: 269, endPoint y: 88, distance: 195.1
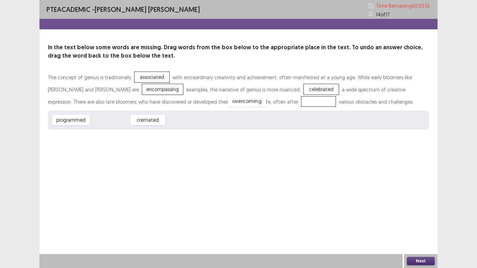
drag, startPoint x: 105, startPoint y: 121, endPoint x: 241, endPoint y: 102, distance: 138.1
click at [418, 209] on button "Next" at bounding box center [420, 261] width 28 height 8
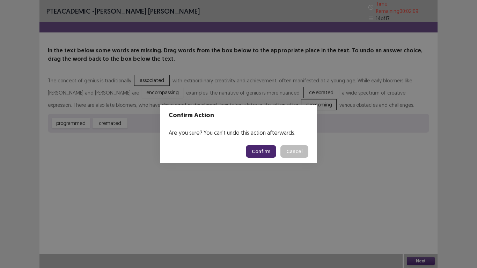
click at [262, 151] on button "Confirm" at bounding box center [261, 151] width 30 height 13
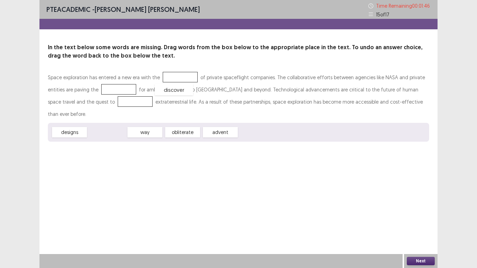
drag, startPoint x: 112, startPoint y: 118, endPoint x: 179, endPoint y: 75, distance: 79.1
drag, startPoint x: 104, startPoint y: 121, endPoint x: 103, endPoint y: 90, distance: 31.4
drag, startPoint x: 149, startPoint y: 115, endPoint x: 76, endPoint y: 100, distance: 73.8
click at [420, 209] on button "Next" at bounding box center [420, 261] width 28 height 8
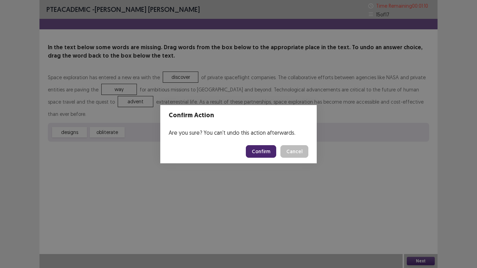
click at [266, 146] on button "Confirm" at bounding box center [261, 151] width 30 height 13
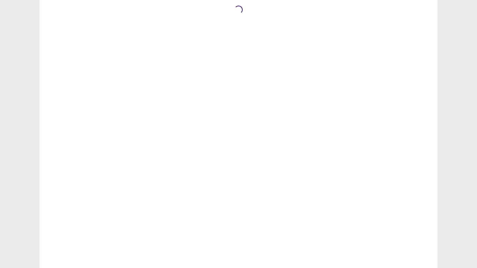
click at [266, 146] on html "Loading... PTE Academic Mock — Flowy by FastFlowUp [DATE] 10:00 AM" at bounding box center [238, 134] width 477 height 268
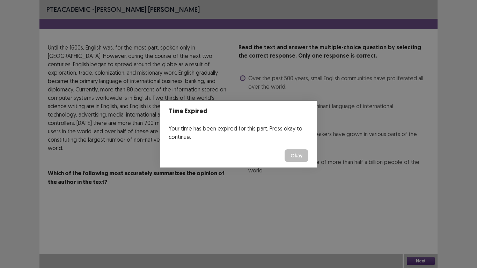
click at [298, 159] on button "Okay" at bounding box center [296, 155] width 24 height 13
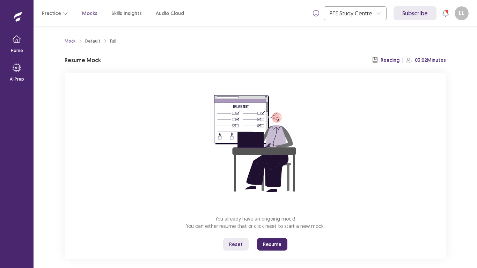
click at [266, 209] on button "Resume" at bounding box center [272, 244] width 30 height 13
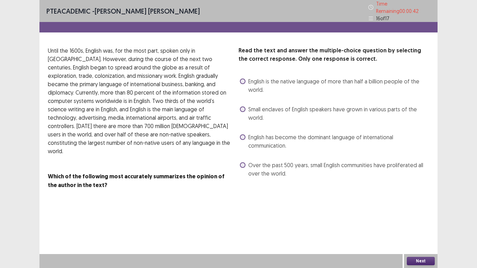
click at [246, 133] on label "English has become the dominant language of international communication." at bounding box center [334, 141] width 189 height 17
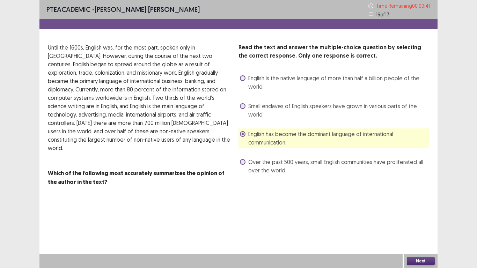
click at [426, 209] on button "Next" at bounding box center [420, 261] width 28 height 8
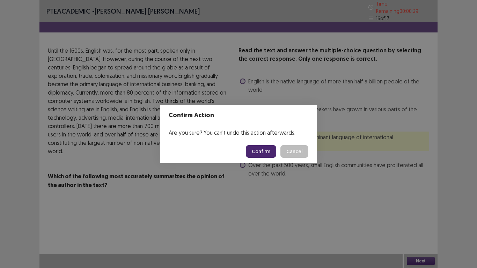
click at [262, 146] on button "Confirm" at bounding box center [261, 151] width 30 height 13
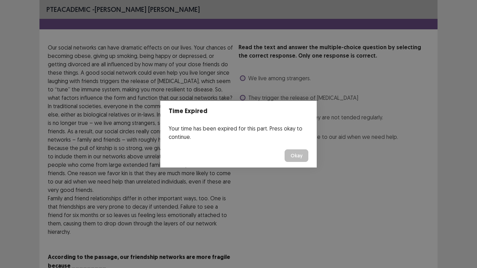
click at [296, 156] on button "Okay" at bounding box center [296, 155] width 24 height 13
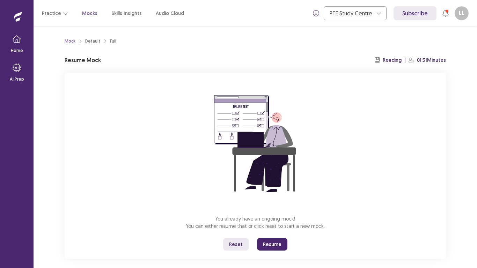
click at [268, 209] on button "Resume" at bounding box center [272, 244] width 30 height 13
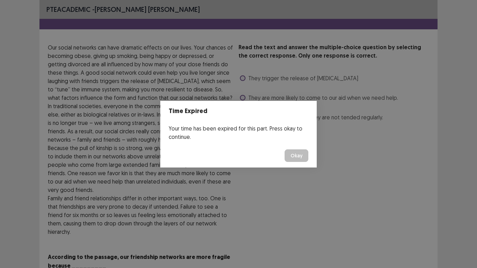
click at [293, 156] on button "Okay" at bounding box center [296, 155] width 24 height 13
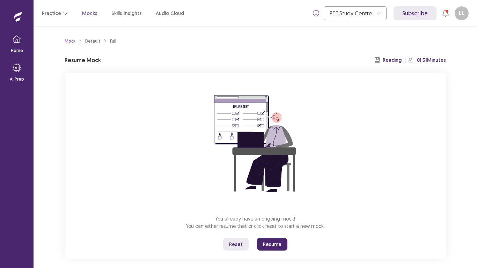
click at [271, 209] on button "Resume" at bounding box center [272, 244] width 30 height 13
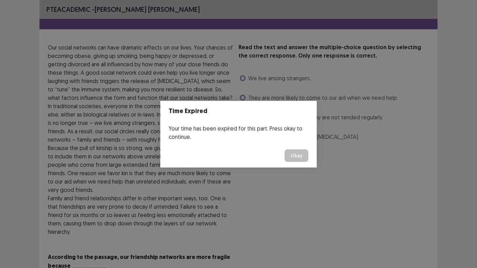
click at [298, 159] on button "Okay" at bounding box center [296, 155] width 24 height 13
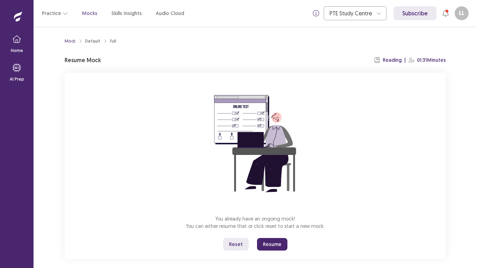
click at [271, 209] on button "Resume" at bounding box center [272, 244] width 30 height 13
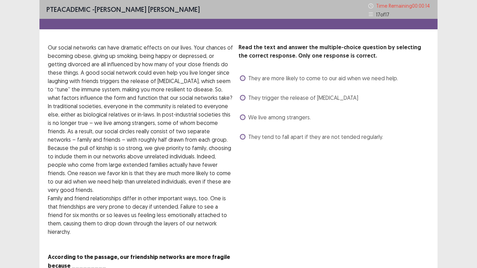
click at [243, 117] on span at bounding box center [243, 117] width 6 height 6
click at [433, 209] on div "Read the text and answer the multiple-choice question by selecting the correct …" at bounding box center [238, 156] width 398 height 227
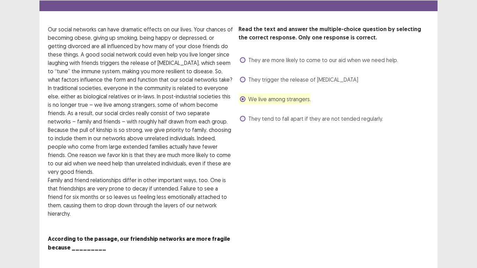
scroll to position [24, 0]
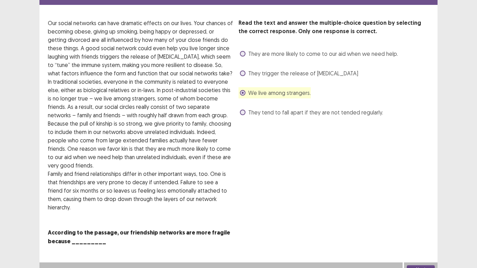
click at [426, 209] on button "Next" at bounding box center [420, 269] width 28 height 8
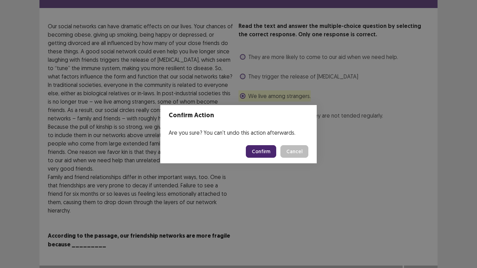
click at [251, 148] on button "Confirm" at bounding box center [261, 151] width 30 height 13
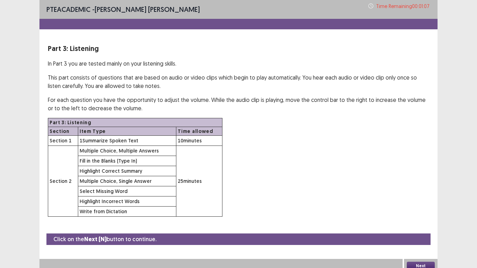
scroll to position [5, 0]
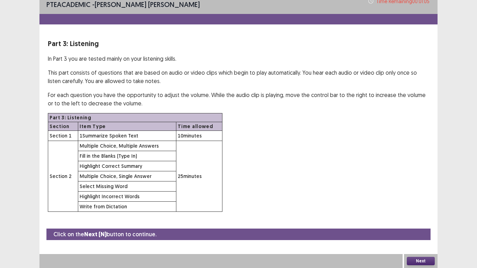
click at [414, 209] on button "Next" at bounding box center [420, 261] width 28 height 8
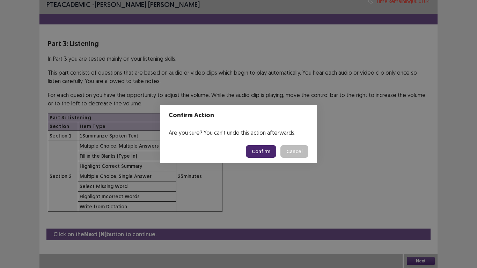
click at [271, 153] on button "Confirm" at bounding box center [261, 151] width 30 height 13
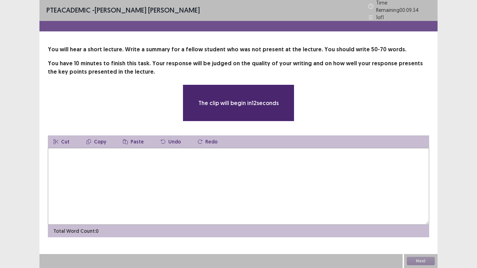
scroll to position [0, 0]
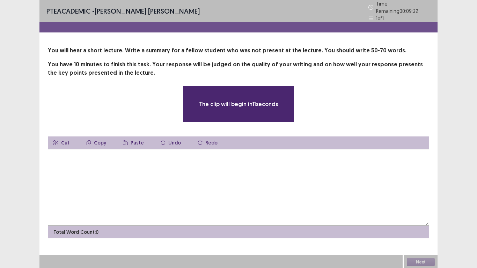
click at [266, 171] on textarea at bounding box center [238, 187] width 381 height 77
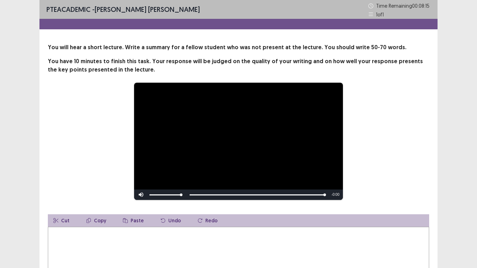
click at [229, 209] on textarea at bounding box center [238, 265] width 381 height 77
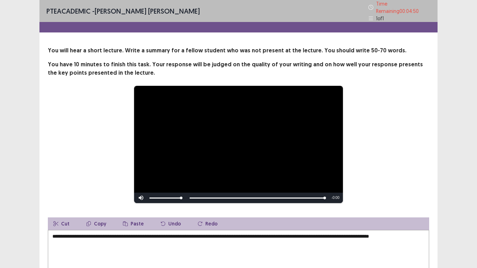
click at [391, 209] on textarea "**********" at bounding box center [238, 268] width 381 height 77
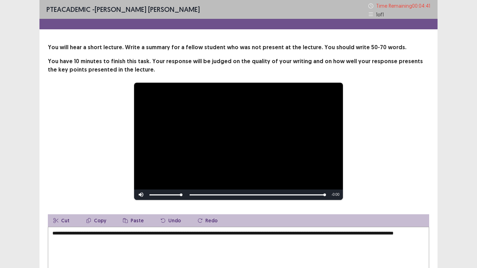
click at [151, 209] on textarea "**********" at bounding box center [238, 265] width 381 height 77
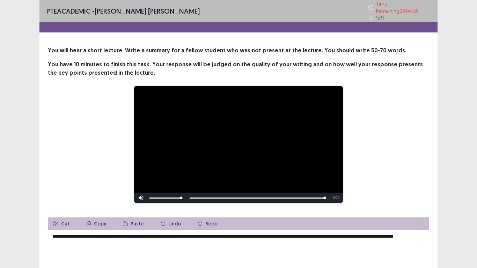
click at [404, 167] on div "**********" at bounding box center [238, 144] width 381 height 118
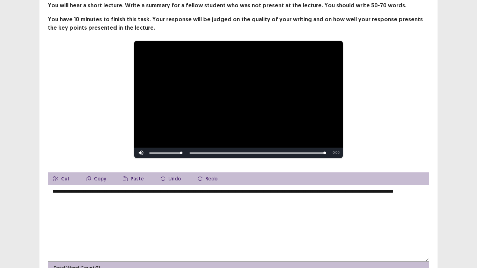
scroll to position [51, 0]
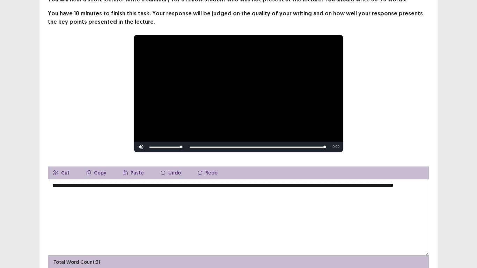
click at [157, 190] on textarea "**********" at bounding box center [238, 217] width 381 height 77
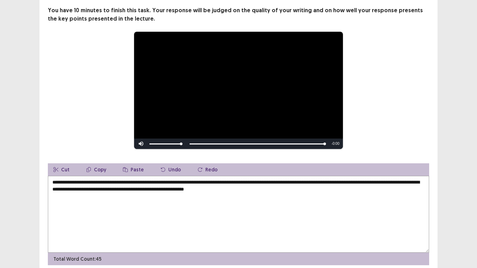
click at [238, 188] on textarea "**********" at bounding box center [238, 214] width 381 height 77
click at [302, 190] on textarea "**********" at bounding box center [238, 214] width 381 height 77
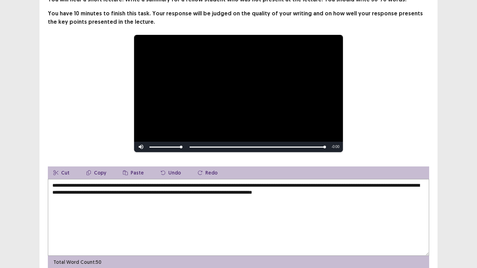
click at [454, 180] on div "**********" at bounding box center [238, 124] width 477 height 350
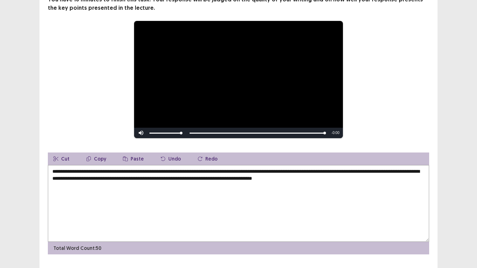
scroll to position [79, 0]
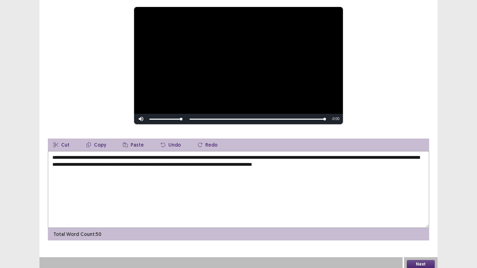
click at [331, 162] on textarea "**********" at bounding box center [238, 189] width 381 height 77
type textarea "**********"
click at [426, 209] on button "Next" at bounding box center [420, 264] width 28 height 8
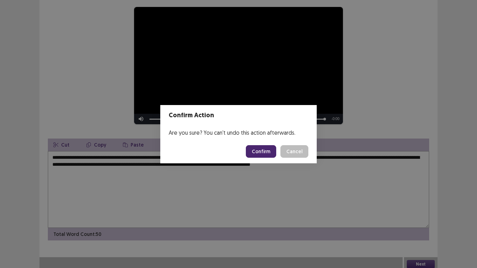
click at [267, 155] on button "Confirm" at bounding box center [261, 151] width 30 height 13
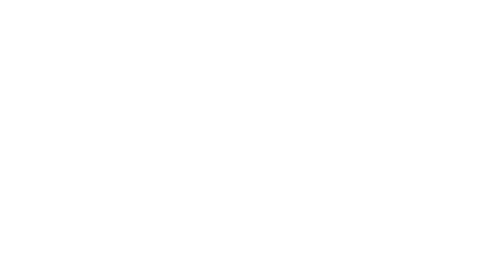
scroll to position [0, 0]
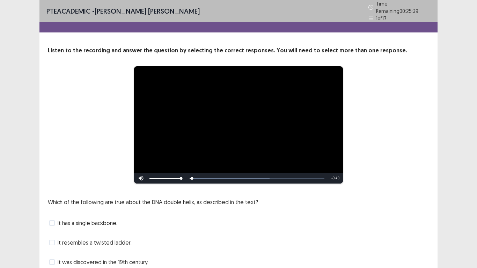
click at [351, 209] on div "Which of the following are true about the DNA double helix, as described in the…" at bounding box center [238, 242] width 381 height 89
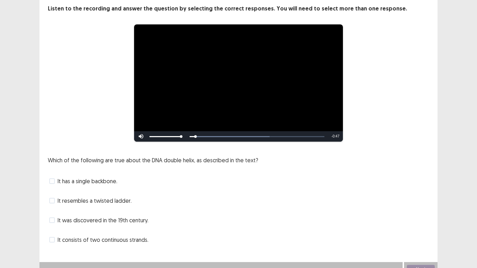
scroll to position [47, 0]
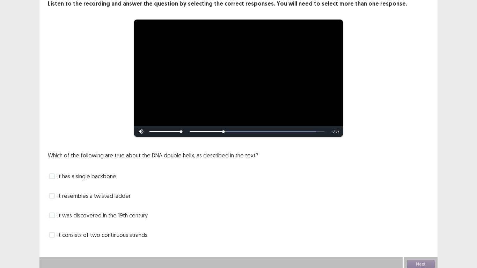
click at [52, 209] on span at bounding box center [52, 235] width 6 height 6
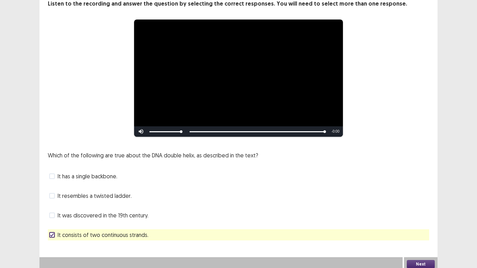
click at [415, 209] on button "Next" at bounding box center [420, 264] width 28 height 8
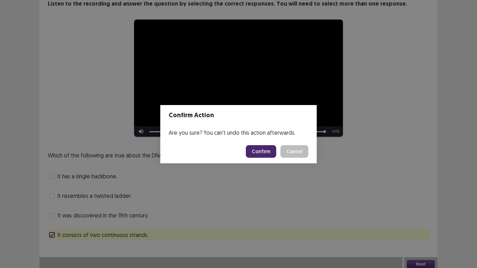
click at [264, 152] on button "Confirm" at bounding box center [261, 151] width 30 height 13
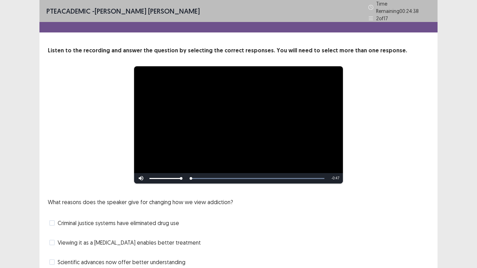
click at [395, 209] on div "Criminal justice systems have eliminated drug use" at bounding box center [238, 222] width 381 height 11
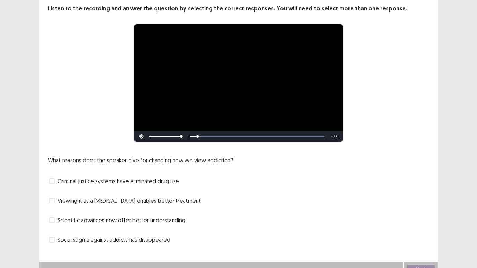
scroll to position [47, 0]
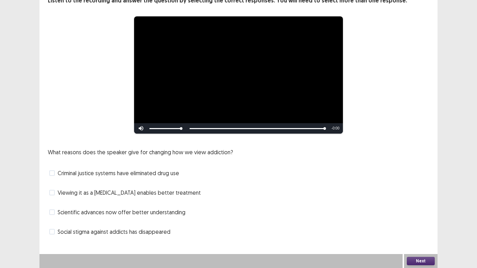
click at [54, 209] on span at bounding box center [52, 212] width 6 height 6
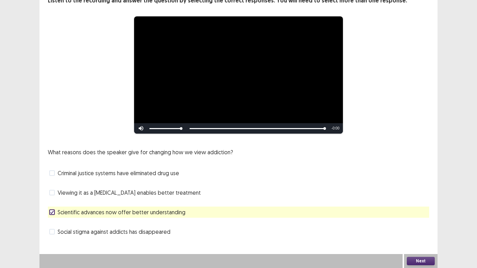
click at [52, 209] on div "Social stigma against addicts has disappeared" at bounding box center [238, 231] width 381 height 11
click at [52, 209] on span at bounding box center [52, 232] width 6 height 6
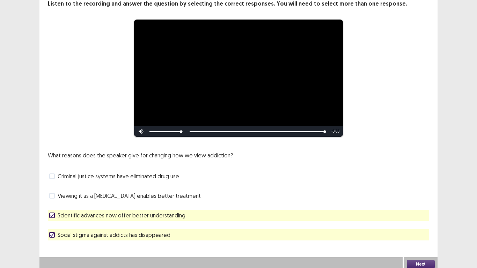
click at [414, 209] on button "Next" at bounding box center [420, 264] width 28 height 8
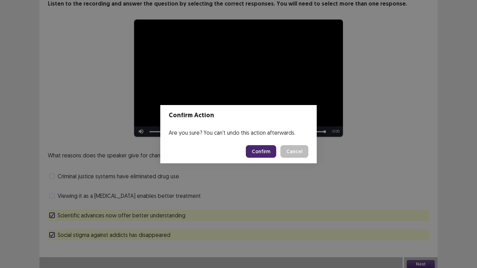
click at [268, 150] on button "Confirm" at bounding box center [261, 151] width 30 height 13
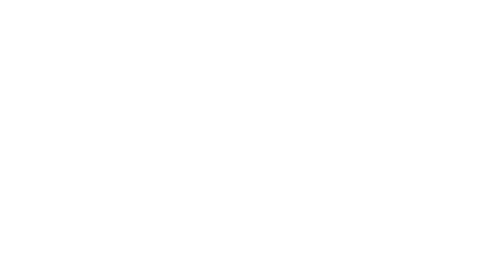
scroll to position [0, 0]
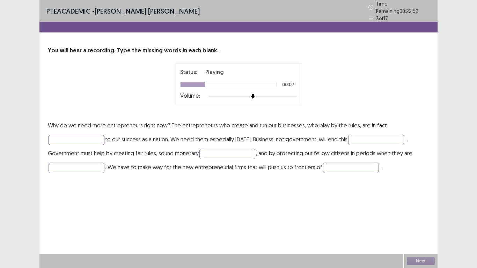
click at [92, 135] on input "text" at bounding box center [76, 140] width 56 height 10
type input "********"
click at [354, 138] on input "text" at bounding box center [376, 140] width 56 height 10
type input "********"
click at [211, 150] on input "text" at bounding box center [227, 154] width 56 height 10
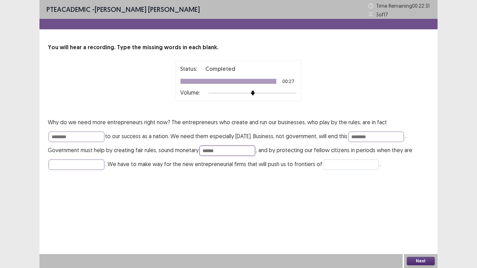
type input "******"
click at [327, 166] on input "text" at bounding box center [351, 164] width 56 height 10
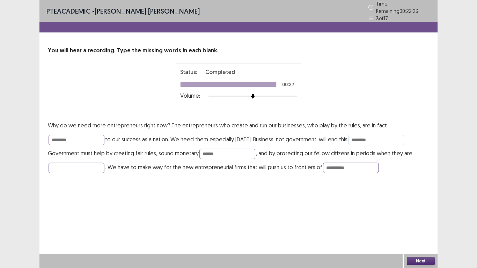
type input "**********"
click at [360, 136] on input "********" at bounding box center [376, 140] width 56 height 10
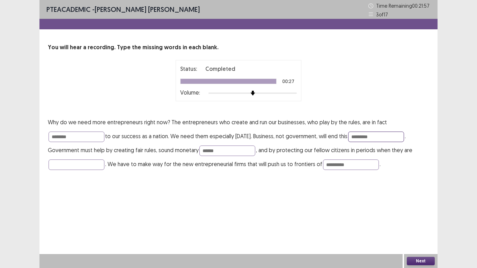
type input "*********"
click at [424, 209] on button "Next" at bounding box center [420, 261] width 28 height 8
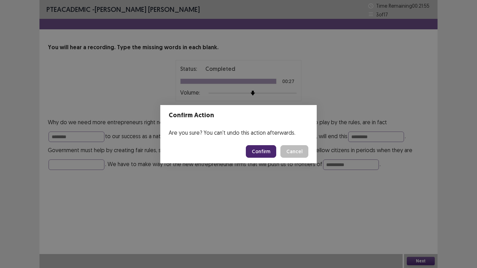
click at [256, 156] on button "Confirm" at bounding box center [261, 151] width 30 height 13
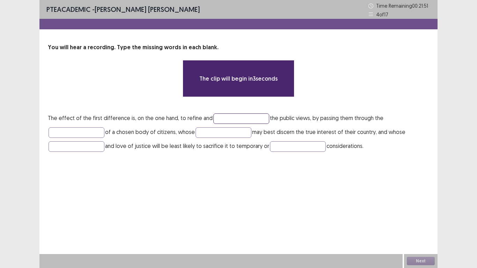
click at [242, 116] on input "text" at bounding box center [241, 118] width 56 height 10
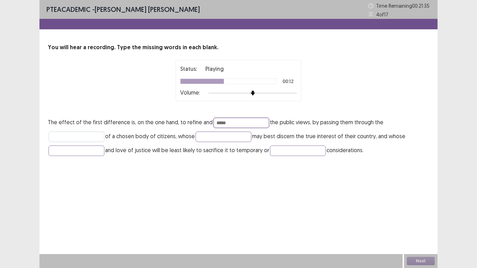
type input "*****"
click at [93, 139] on input "text" at bounding box center [76, 137] width 56 height 10
type input "*****"
click at [78, 148] on input "text" at bounding box center [76, 150] width 56 height 10
click at [285, 149] on input "text" at bounding box center [298, 150] width 56 height 10
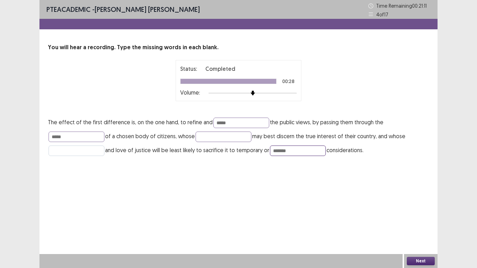
type input "*******"
click at [80, 150] on input "text" at bounding box center [76, 150] width 56 height 10
click at [424, 209] on button "Next" at bounding box center [420, 261] width 28 height 8
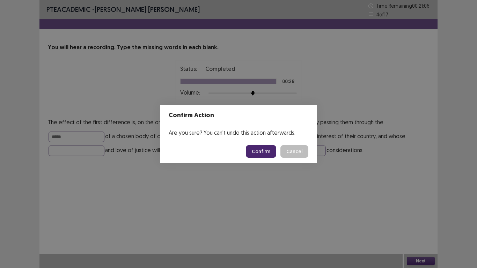
click at [267, 156] on button "Confirm" at bounding box center [261, 151] width 30 height 13
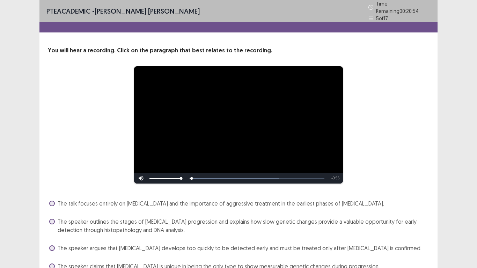
click at [439, 209] on div "**********" at bounding box center [238, 151] width 477 height 302
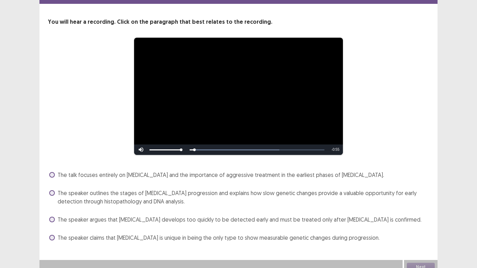
scroll to position [31, 0]
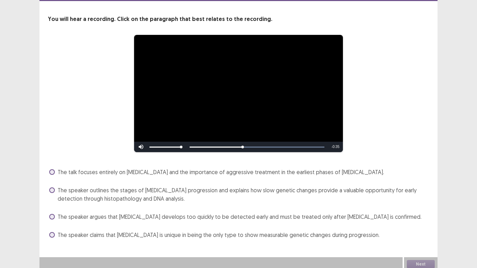
click at [283, 178] on div "The talk focuses entirely on [MEDICAL_DATA] and the importance of aggressive tr…" at bounding box center [238, 203] width 381 height 74
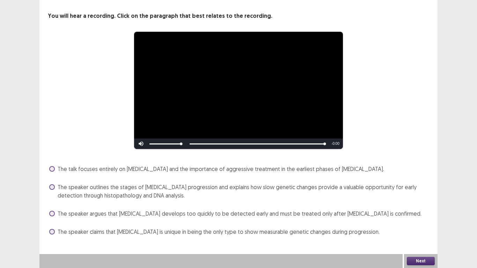
click at [57, 185] on label "The speaker outlines the stages of [MEDICAL_DATA] progression and explains how …" at bounding box center [239, 191] width 380 height 17
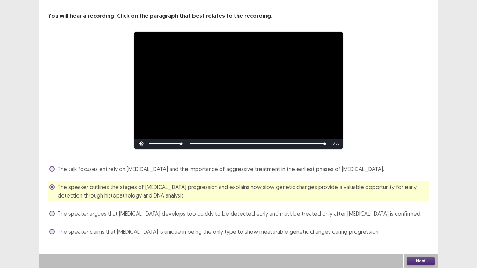
click at [414, 209] on button "Next" at bounding box center [420, 261] width 28 height 8
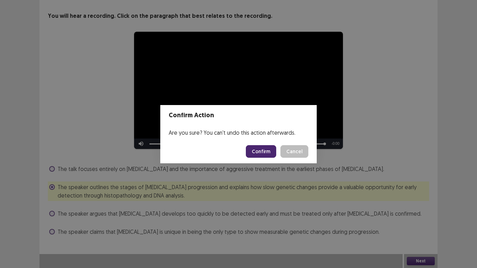
click at [258, 153] on button "Confirm" at bounding box center [261, 151] width 30 height 13
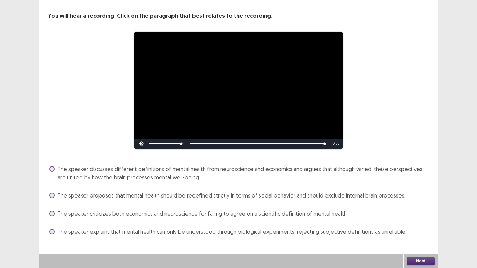
click at [51, 167] on span at bounding box center [52, 169] width 6 height 6
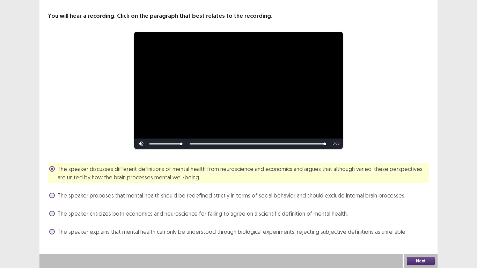
click at [413, 209] on button "Next" at bounding box center [420, 261] width 28 height 8
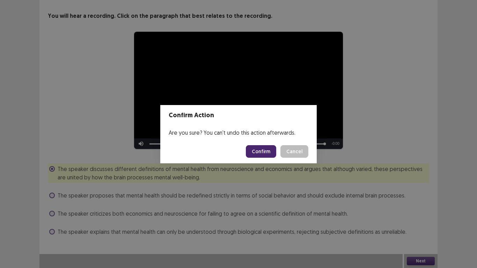
click at [269, 153] on button "Confirm" at bounding box center [261, 151] width 30 height 13
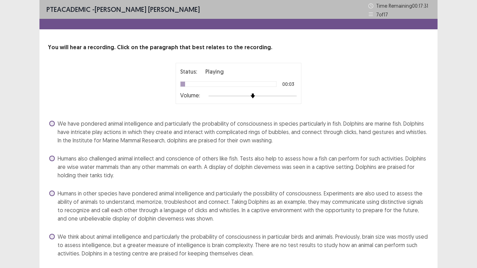
click at [424, 209] on span "We think about animal intelligence and particularly the probability of consciou…" at bounding box center [243, 244] width 371 height 25
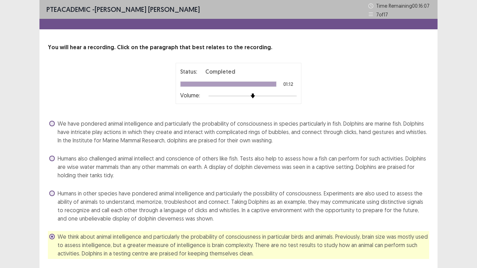
click at [52, 192] on span at bounding box center [52, 193] width 6 height 6
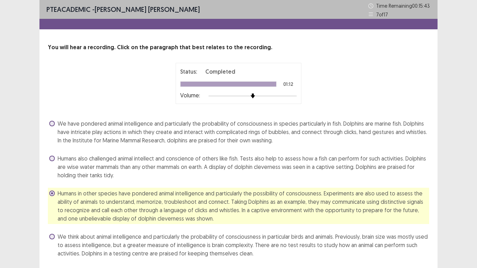
click at [448, 185] on div "PTE academic - [PERSON_NAME] [PERSON_NAME] Time Remaining 00 : 15 : 43 7 of 17 …" at bounding box center [238, 145] width 477 height 290
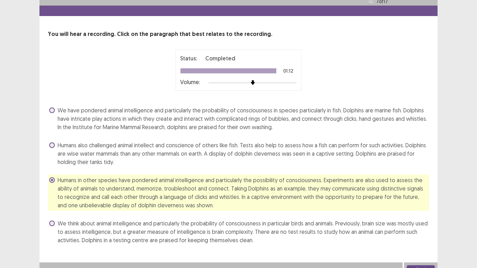
scroll to position [22, 0]
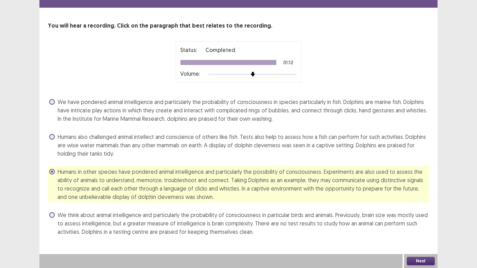
click at [416, 209] on button "Next" at bounding box center [420, 261] width 28 height 8
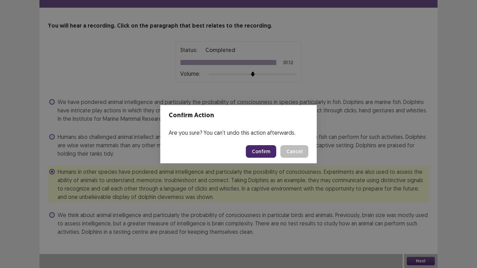
click at [263, 146] on button "Confirm" at bounding box center [261, 151] width 30 height 13
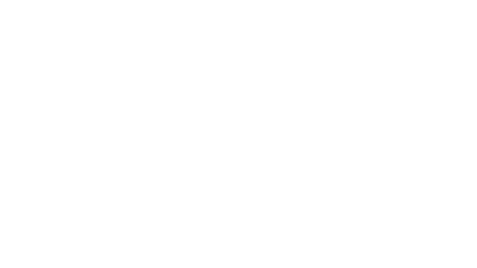
scroll to position [0, 0]
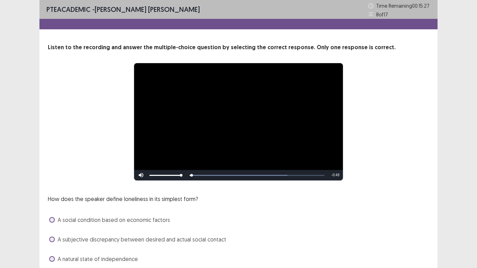
click at [353, 209] on div "A social condition based on economic factors" at bounding box center [238, 219] width 381 height 11
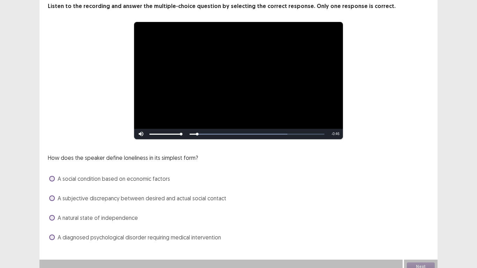
scroll to position [47, 0]
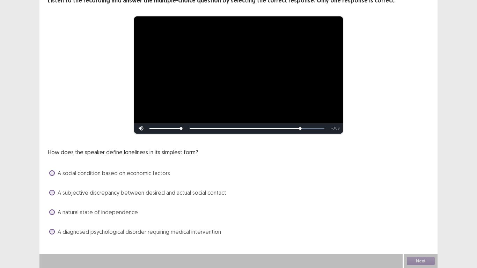
click at [51, 192] on span at bounding box center [52, 193] width 6 height 6
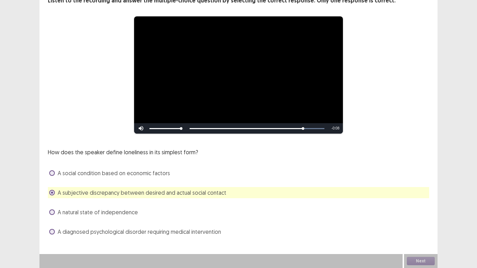
click at [51, 192] on span at bounding box center [52, 193] width 6 height 6
click at [419, 209] on button "Next" at bounding box center [420, 261] width 28 height 8
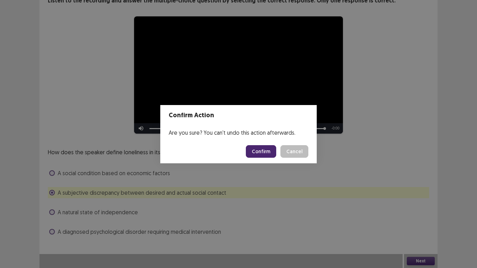
click at [262, 151] on button "Confirm" at bounding box center [261, 151] width 30 height 13
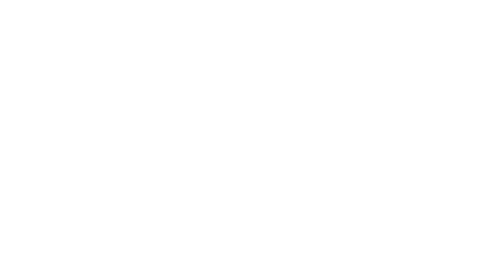
scroll to position [0, 0]
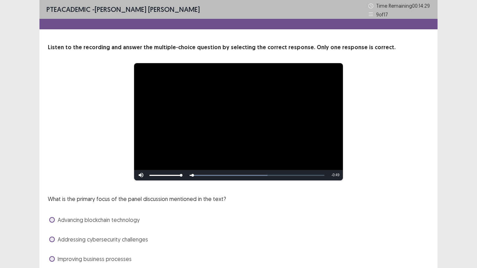
click at [436, 207] on div "**********" at bounding box center [238, 163] width 398 height 241
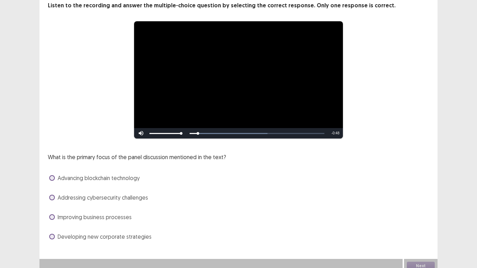
scroll to position [47, 0]
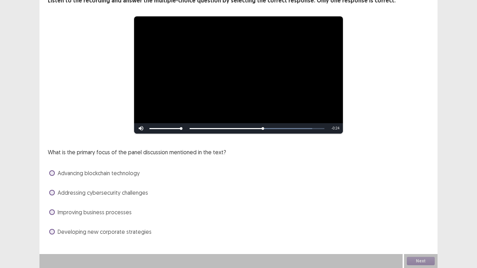
click at [51, 193] on span at bounding box center [52, 193] width 6 height 6
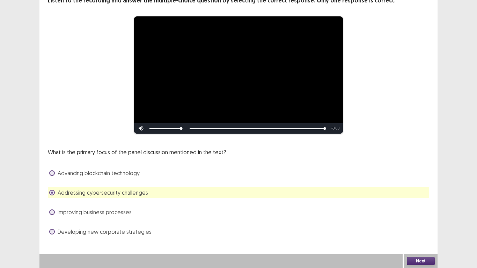
click at [416, 209] on button "Next" at bounding box center [420, 261] width 28 height 8
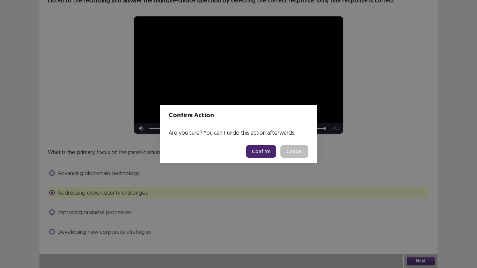
click at [266, 151] on button "Confirm" at bounding box center [261, 151] width 30 height 13
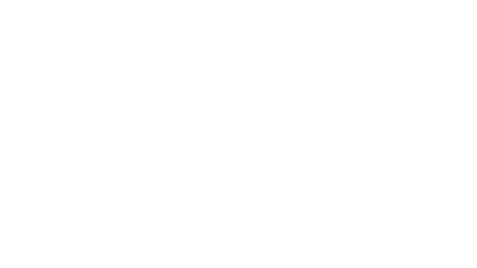
scroll to position [0, 0]
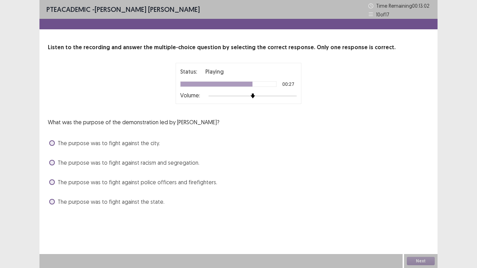
click at [53, 163] on span at bounding box center [52, 163] width 6 height 6
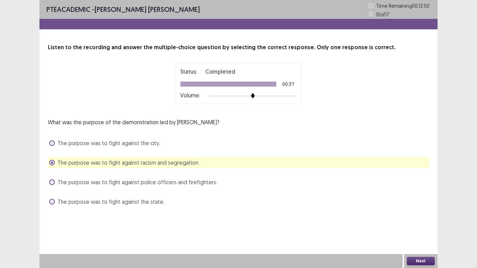
click at [409, 209] on button "Next" at bounding box center [420, 261] width 28 height 8
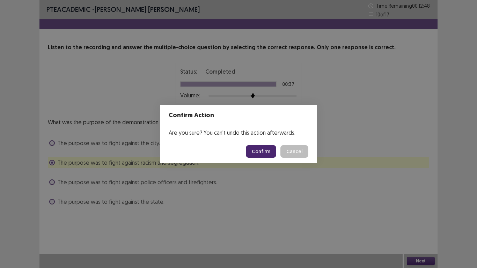
click at [269, 193] on div "Confirm Action Are you sure? You can't undo this action afterwards. Confirm Can…" at bounding box center [238, 134] width 477 height 268
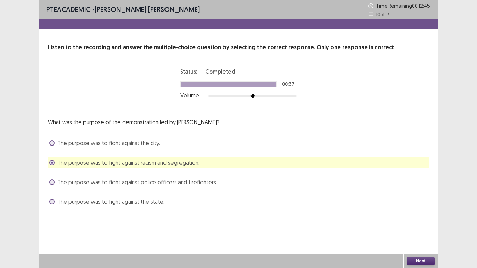
click at [416, 209] on div "Next" at bounding box center [420, 261] width 33 height 14
click at [416, 209] on button "Next" at bounding box center [420, 261] width 28 height 8
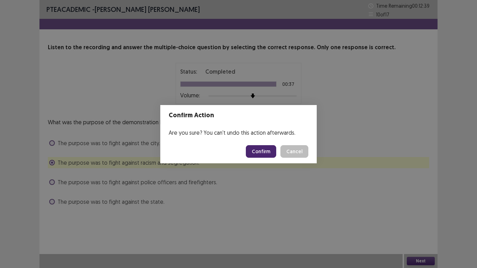
click at [266, 149] on button "Confirm" at bounding box center [261, 151] width 30 height 13
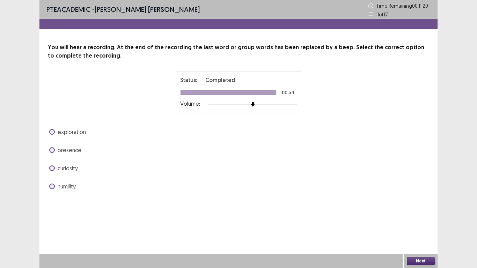
click at [53, 147] on label "presence" at bounding box center [65, 150] width 32 height 8
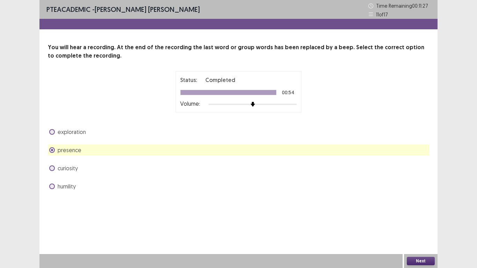
click at [408, 209] on button "Next" at bounding box center [420, 261] width 28 height 8
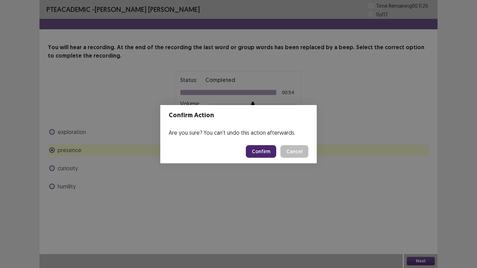
click at [265, 147] on button "Confirm" at bounding box center [261, 151] width 30 height 13
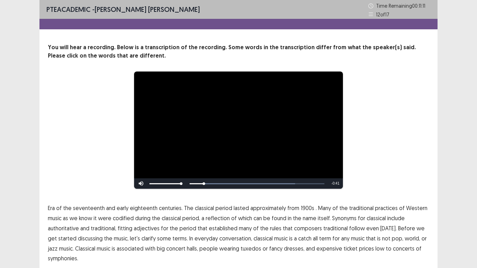
click at [50, 208] on span "Era" at bounding box center [51, 208] width 7 height 8
click at [300, 204] on span "1900s" at bounding box center [307, 208] width 14 height 8
click at [328, 209] on span "traditional" at bounding box center [335, 228] width 24 height 8
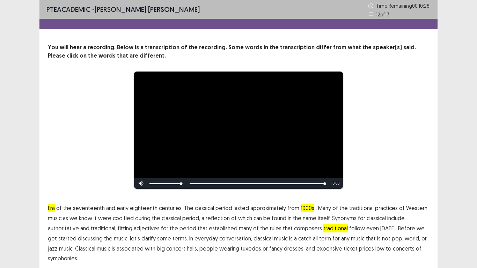
click at [375, 209] on span "low" at bounding box center [379, 248] width 9 height 8
click at [55, 209] on span "symphonies." at bounding box center [63, 258] width 30 height 8
click at [463, 200] on div "**********" at bounding box center [238, 147] width 477 height 294
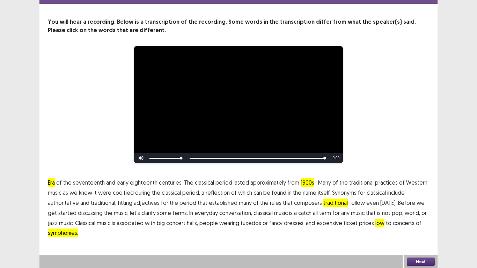
scroll to position [26, 0]
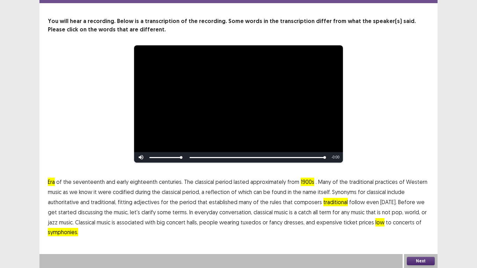
click at [426, 209] on button "Next" at bounding box center [420, 261] width 28 height 8
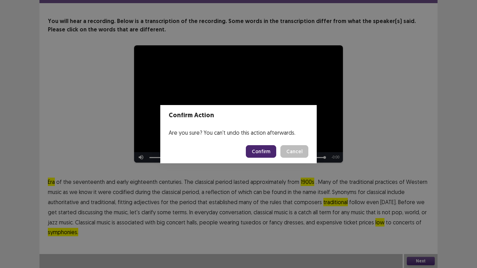
click at [262, 155] on button "Confirm" at bounding box center [261, 151] width 30 height 13
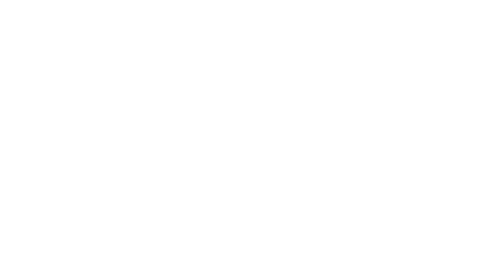
scroll to position [0, 0]
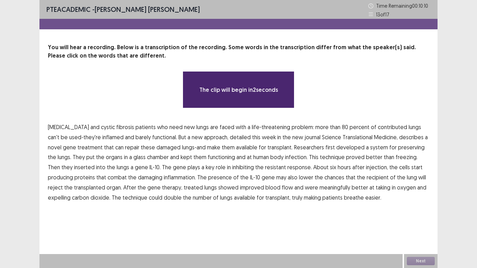
click at [76, 127] on span "[MEDICAL_DATA]" at bounding box center [68, 127] width 41 height 8
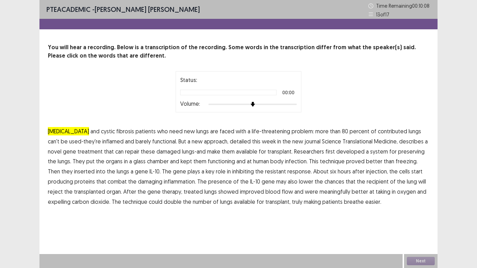
click at [70, 127] on p "[MEDICAL_DATA] and [MEDICAL_DATA] patients who need new lungs are faced with a …" at bounding box center [238, 166] width 381 height 80
click at [70, 129] on span "[MEDICAL_DATA]" at bounding box center [68, 131] width 41 height 8
click at [80, 151] on span "treatment" at bounding box center [89, 151] width 25 height 8
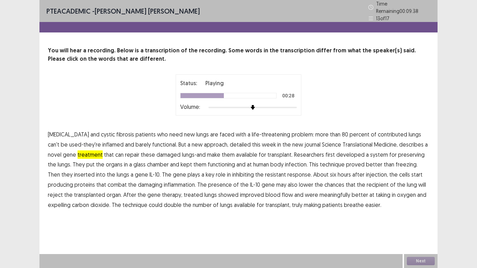
click at [285, 160] on span "infection." at bounding box center [296, 164] width 23 height 8
click at [265, 173] on span "resistant" at bounding box center [275, 174] width 21 height 8
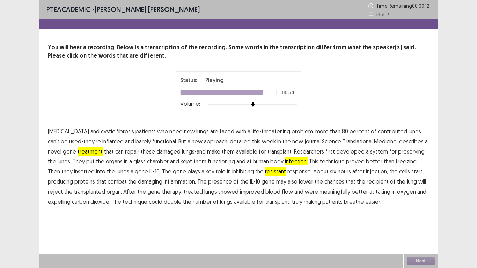
click at [319, 189] on span "meaningfully" at bounding box center [334, 191] width 31 height 8
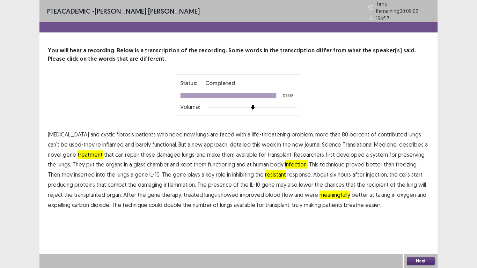
click at [418, 209] on button "Next" at bounding box center [420, 261] width 28 height 8
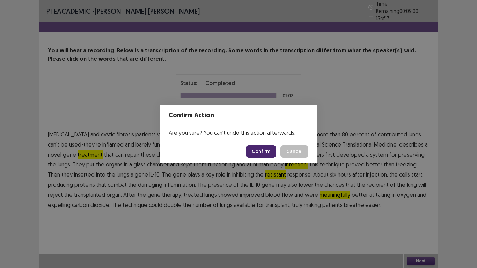
click at [266, 149] on button "Confirm" at bounding box center [261, 151] width 30 height 13
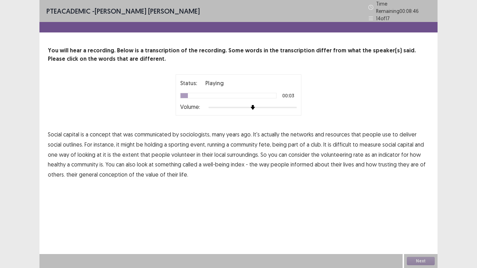
click at [152, 131] on span "communicated" at bounding box center [152, 134] width 37 height 8
click at [63, 140] on span "outlines." at bounding box center [73, 144] width 20 height 8
click at [229, 151] on span "surroundings." at bounding box center [243, 154] width 32 height 8
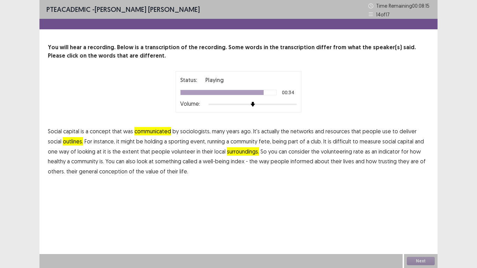
click at [290, 161] on span "informed" at bounding box center [301, 161] width 23 height 8
click at [99, 173] on span "conception" at bounding box center [113, 171] width 28 height 8
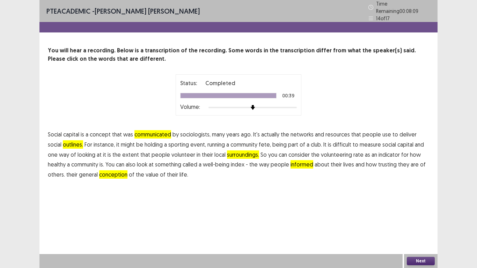
click at [419, 209] on button "Next" at bounding box center [420, 261] width 28 height 8
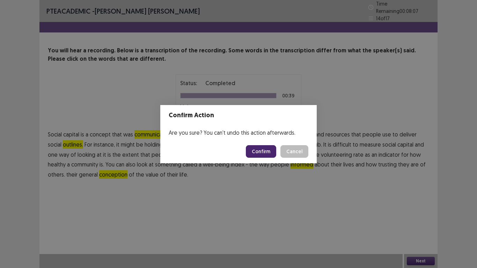
click at [263, 150] on button "Confirm" at bounding box center [261, 151] width 30 height 13
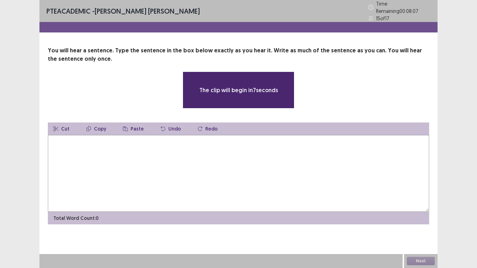
click at [263, 150] on textarea at bounding box center [238, 173] width 381 height 77
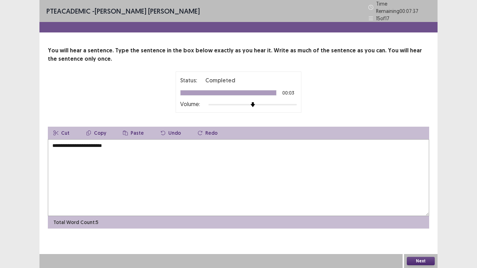
type textarea "**********"
click at [419, 209] on button "Next" at bounding box center [420, 261] width 28 height 8
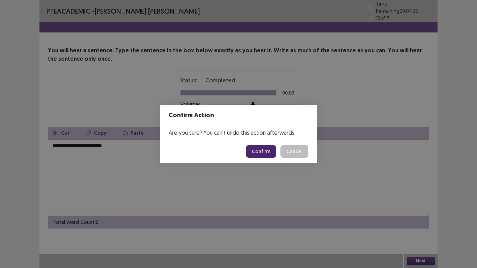
click at [257, 151] on button "Confirm" at bounding box center [261, 151] width 30 height 13
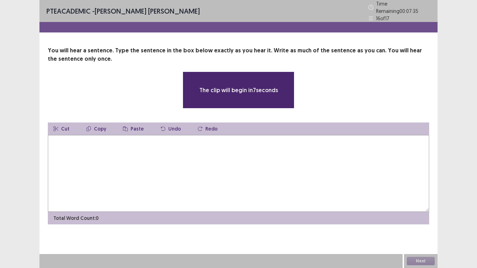
click at [255, 152] on textarea at bounding box center [238, 173] width 381 height 77
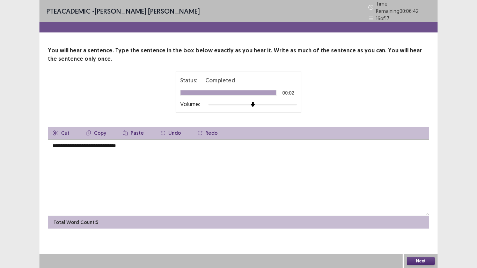
type textarea "**********"
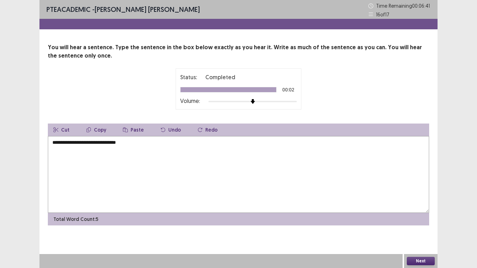
click at [424, 209] on button "Next" at bounding box center [420, 261] width 28 height 8
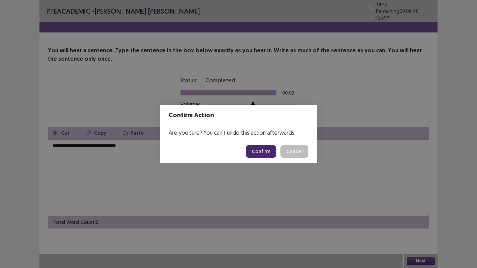
click at [263, 149] on button "Confirm" at bounding box center [261, 151] width 30 height 13
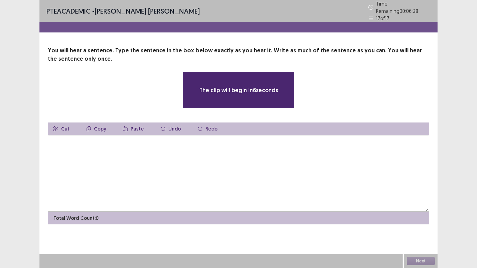
click at [242, 177] on textarea at bounding box center [238, 173] width 381 height 77
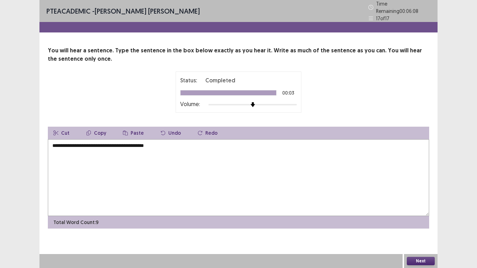
type textarea "**********"
click at [417, 209] on button "Next" at bounding box center [420, 261] width 28 height 8
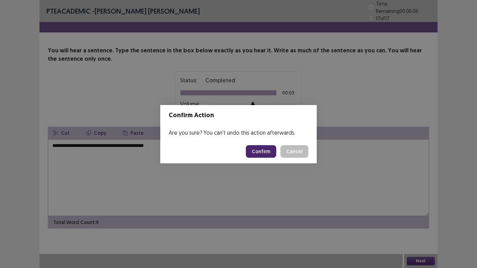
click at [267, 156] on button "Confirm" at bounding box center [261, 151] width 30 height 13
